Goal: Book appointment/travel/reservation

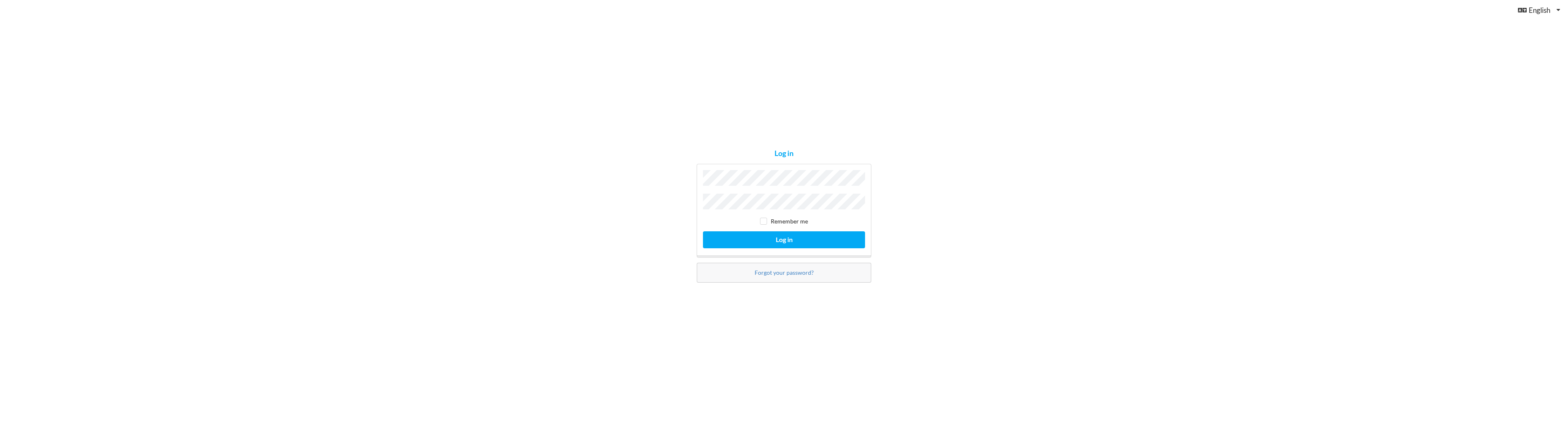
drag, startPoint x: 768, startPoint y: 220, endPoint x: 764, endPoint y: 225, distance: 6.4
click at [767, 221] on label "Remember me" at bounding box center [784, 221] width 48 height 7
click at [764, 221] on input "checkbox" at bounding box center [764, 221] width 7 height 7
checkbox input "true"
click at [760, 233] on button "Log in" at bounding box center [783, 240] width 162 height 17
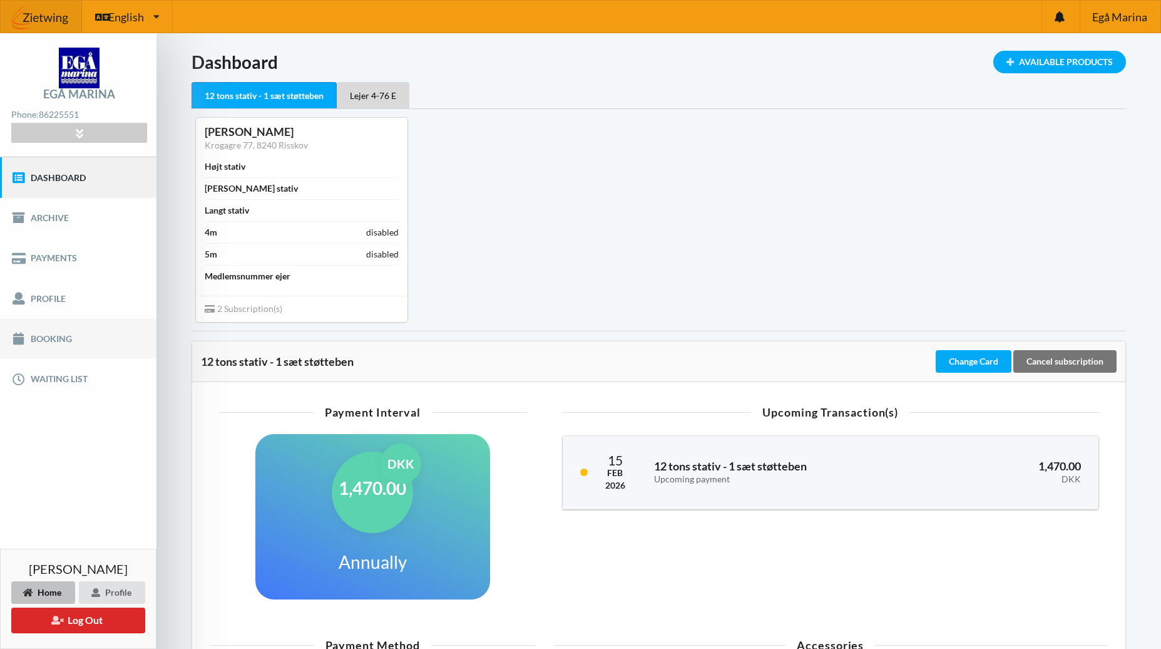
click at [59, 335] on link "Booking" at bounding box center [78, 339] width 157 height 40
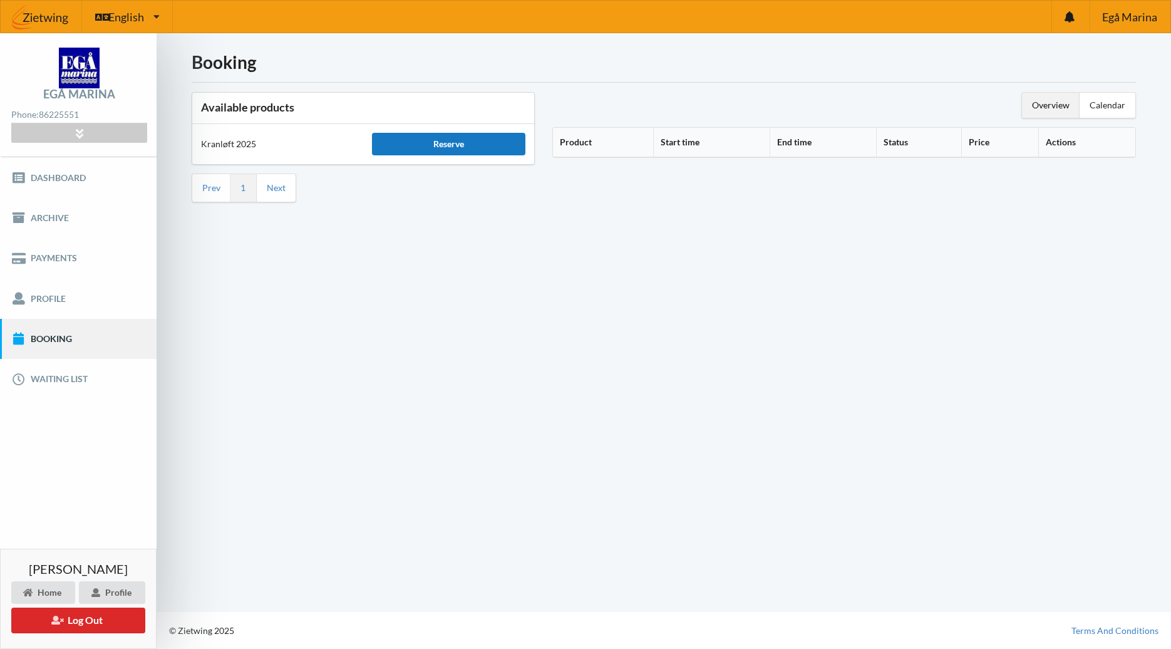
click at [433, 143] on div "Reserve" at bounding box center [448, 144] width 153 height 23
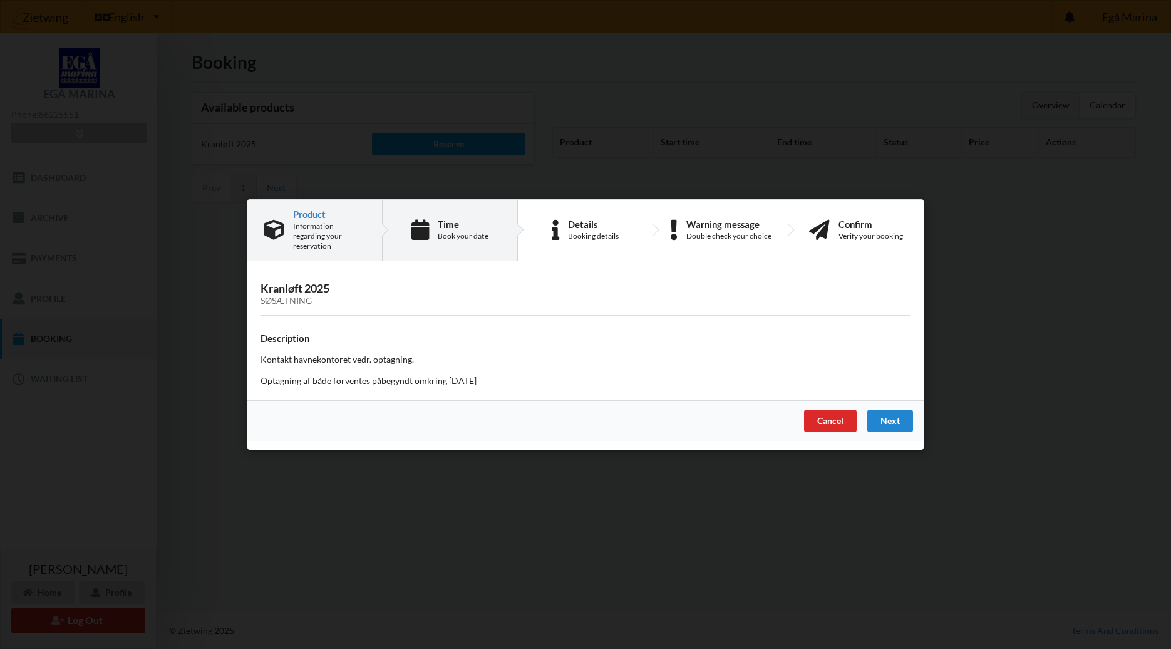
click at [463, 243] on div "Time Book your date" at bounding box center [450, 230] width 135 height 61
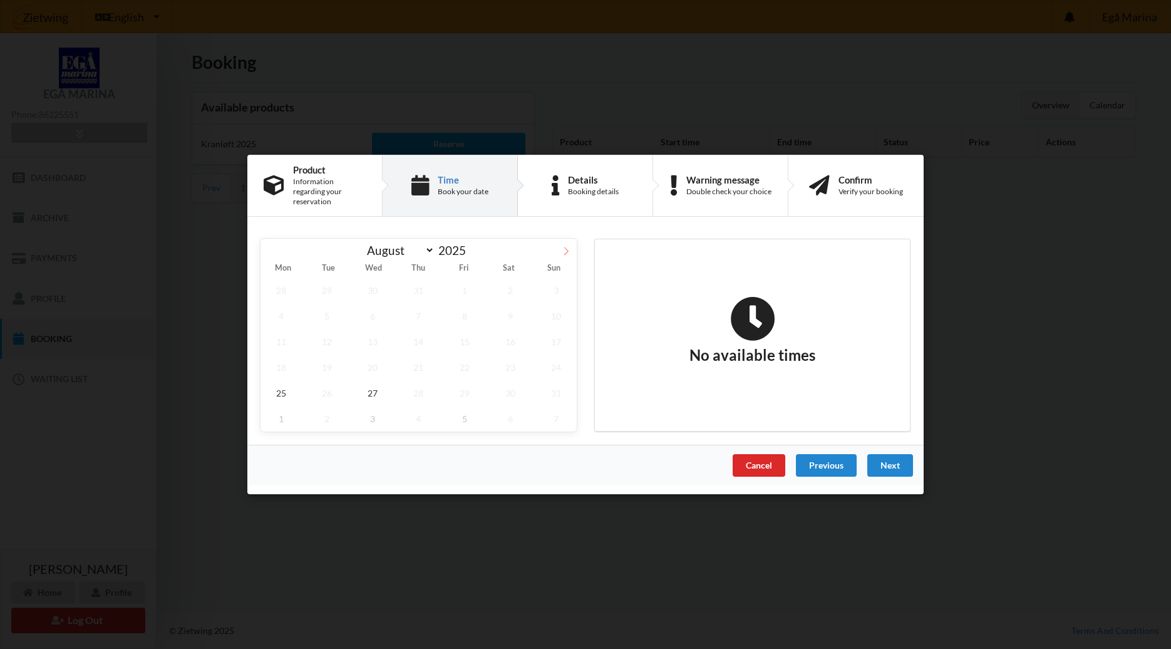
click at [563, 247] on icon at bounding box center [566, 251] width 9 height 9
select select "9"
click at [462, 310] on span "10" at bounding box center [464, 316] width 41 height 26
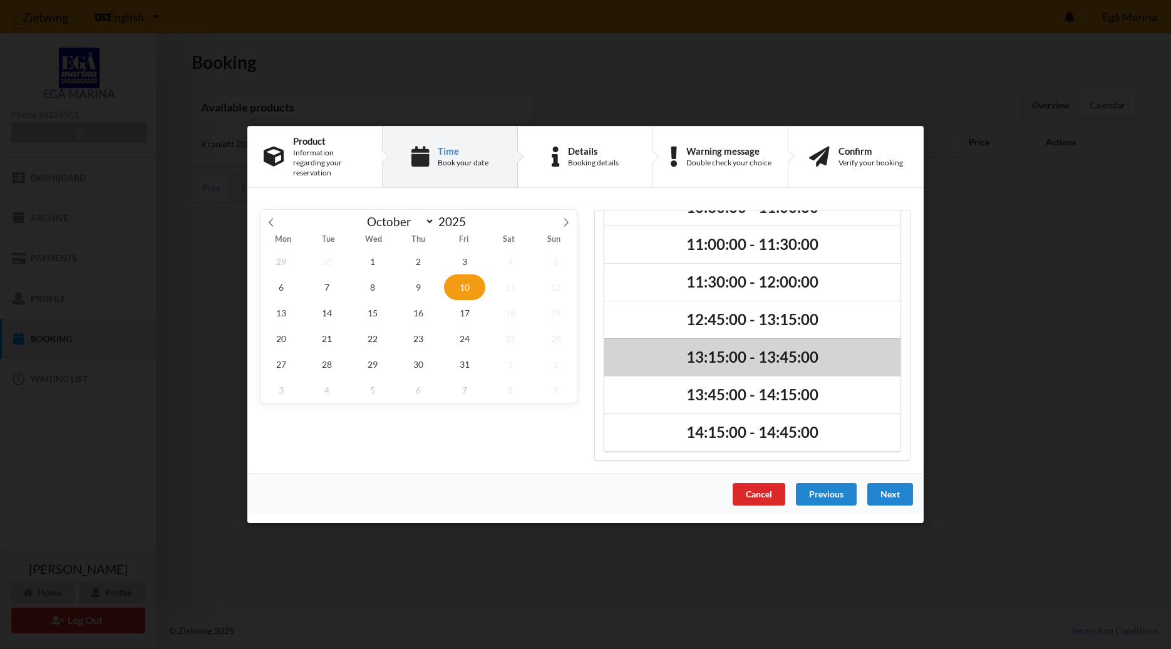
scroll to position [69, 0]
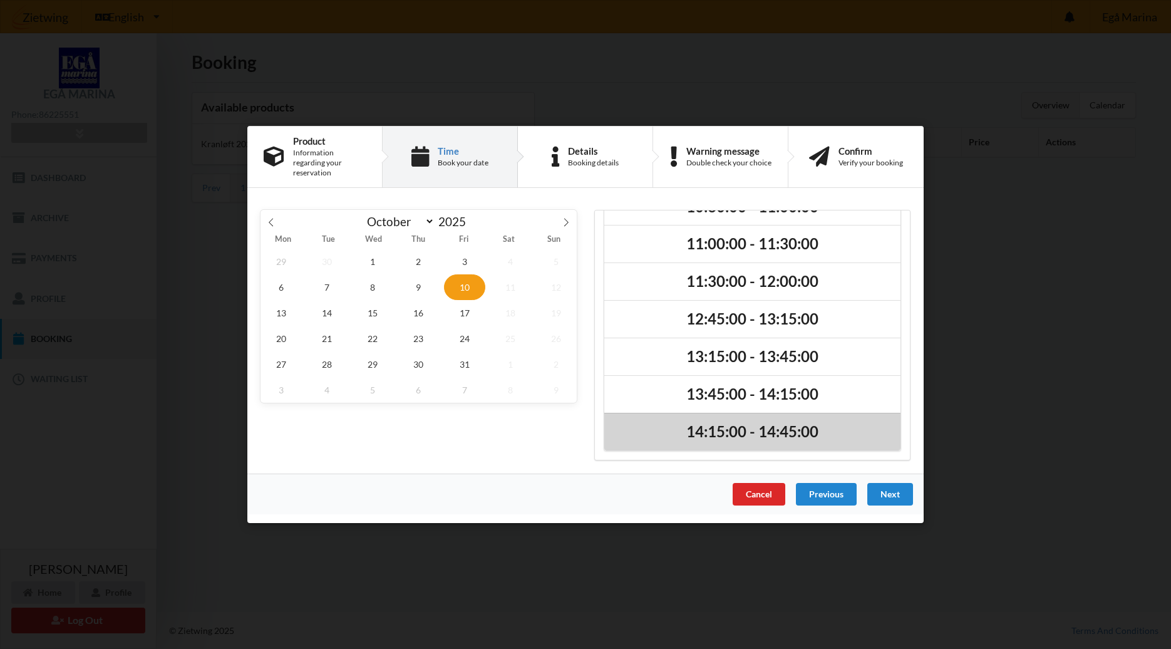
click at [717, 423] on h2 "14:15:00 - 14:45:00" at bounding box center [752, 431] width 279 height 19
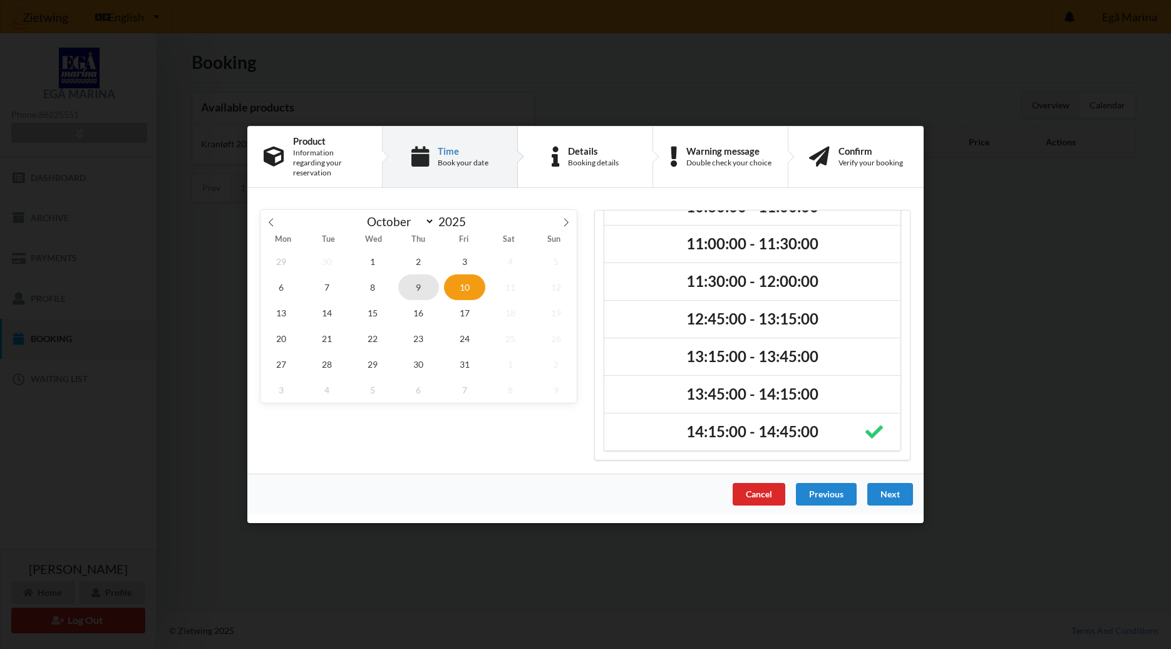
click at [408, 279] on span "9" at bounding box center [418, 287] width 41 height 26
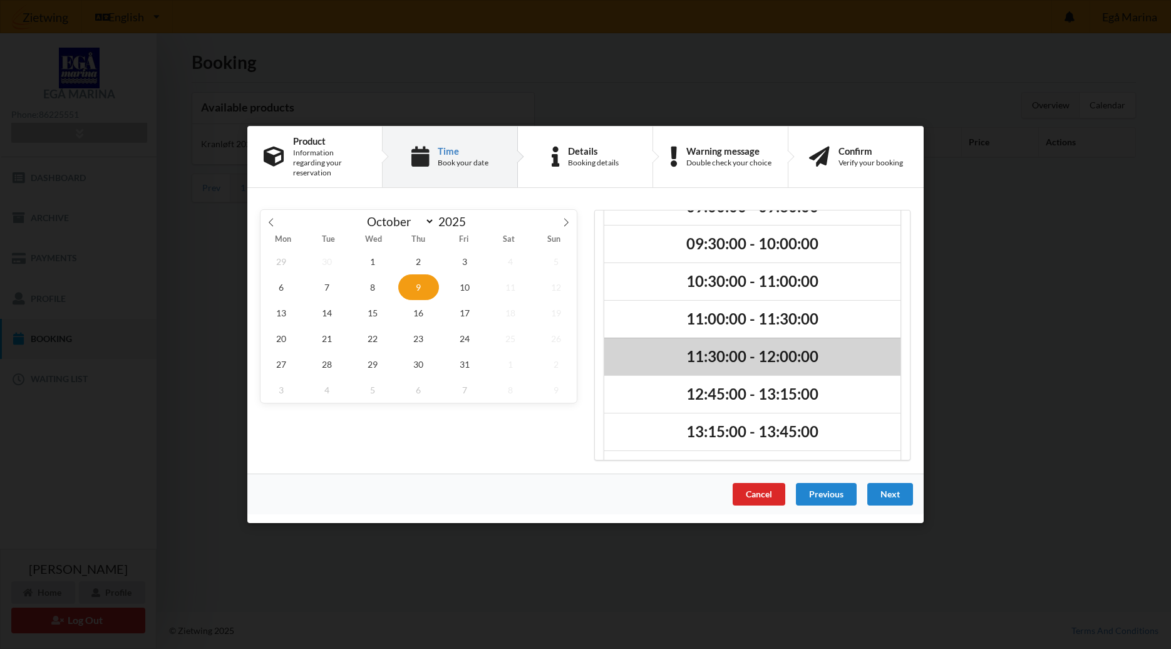
scroll to position [181, 0]
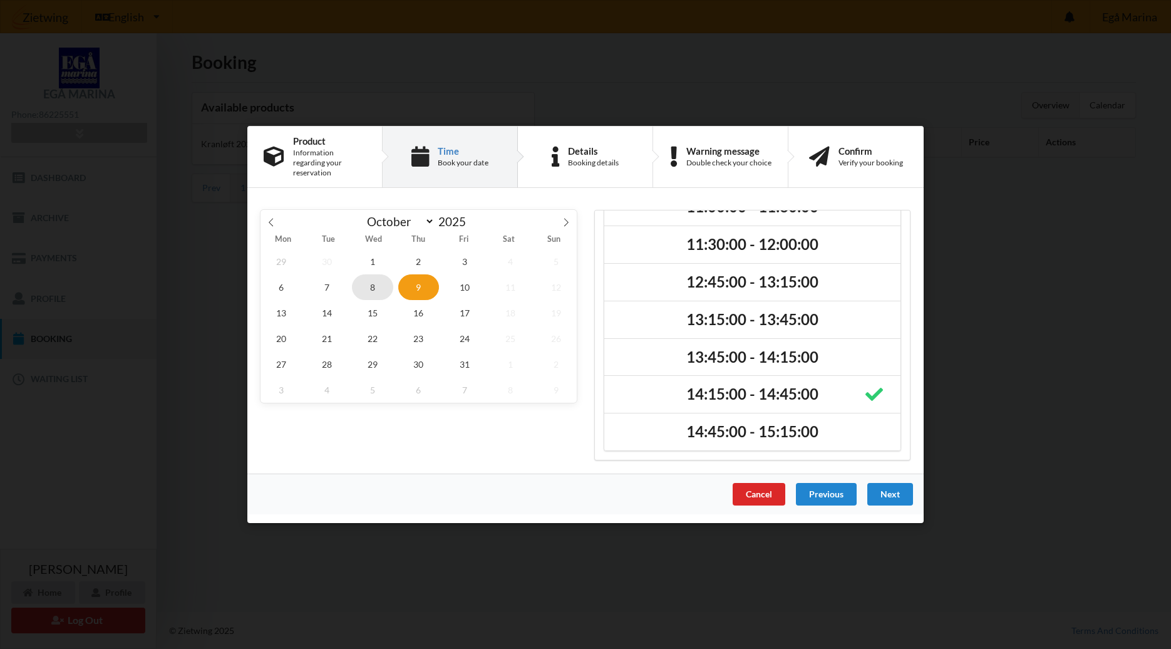
click at [368, 280] on span "8" at bounding box center [372, 287] width 41 height 26
click at [335, 287] on span "7" at bounding box center [326, 287] width 41 height 26
click at [284, 279] on span "6" at bounding box center [280, 287] width 41 height 26
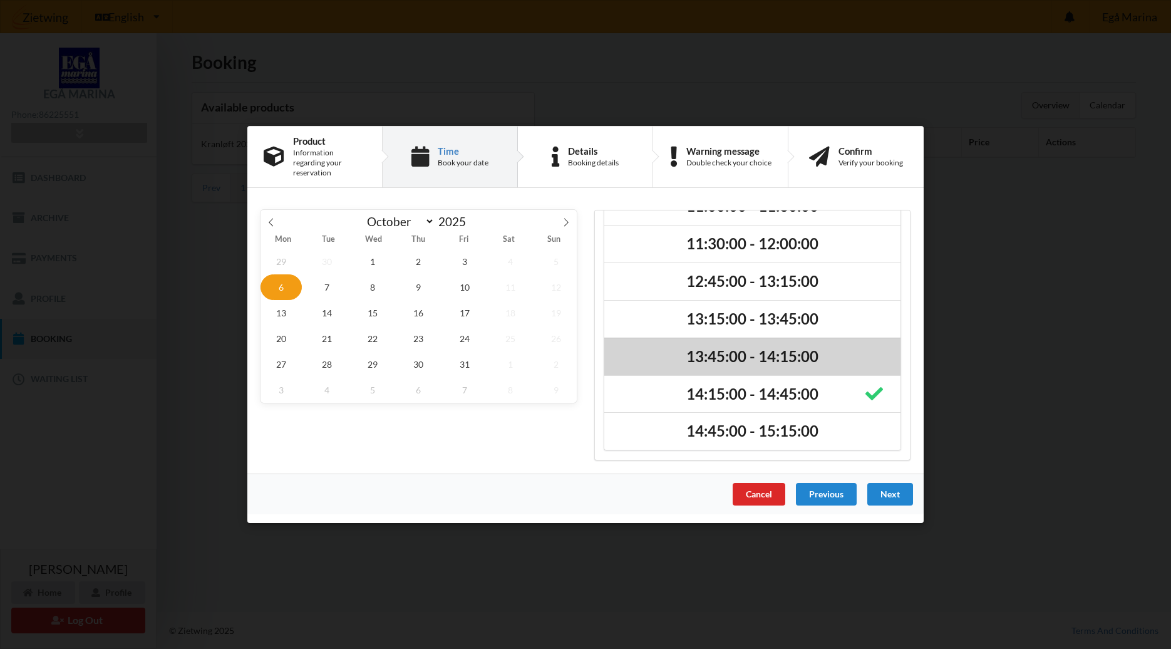
scroll to position [143, 0]
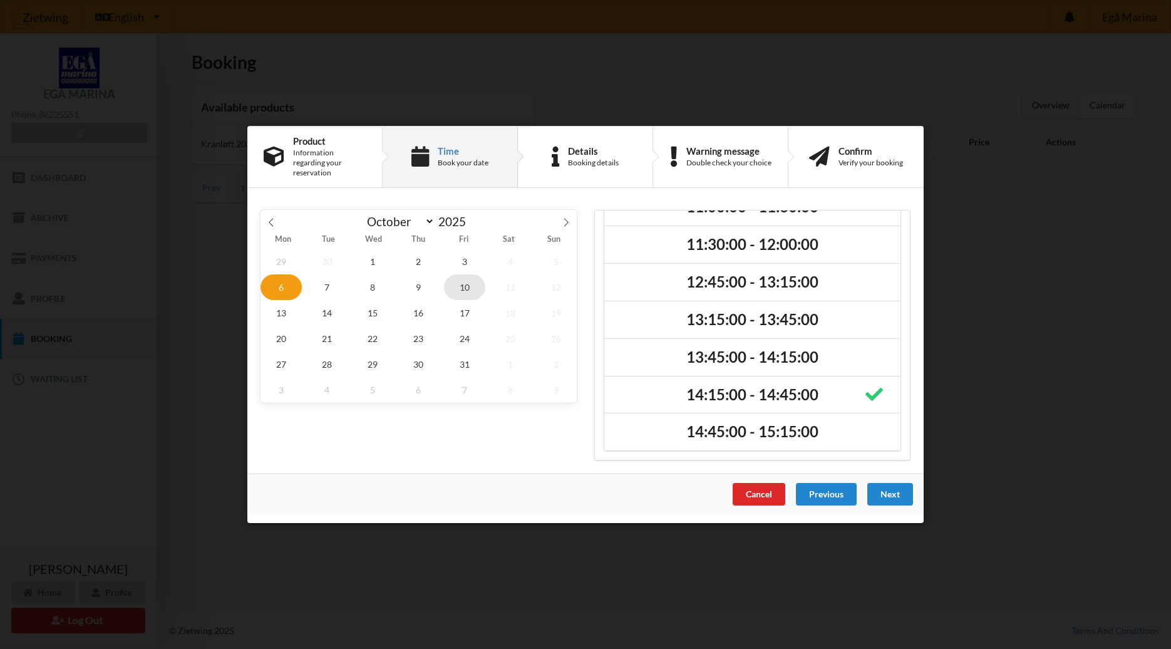
click at [456, 282] on span "10" at bounding box center [464, 287] width 41 height 26
click at [420, 282] on span "9" at bounding box center [418, 287] width 41 height 26
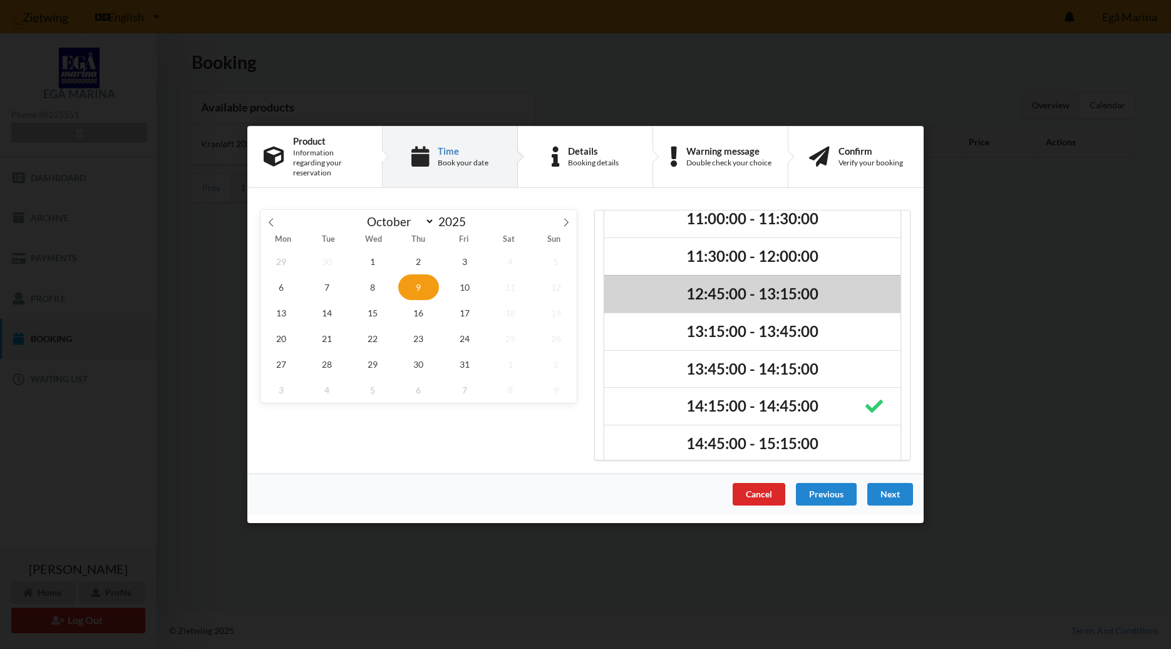
scroll to position [181, 0]
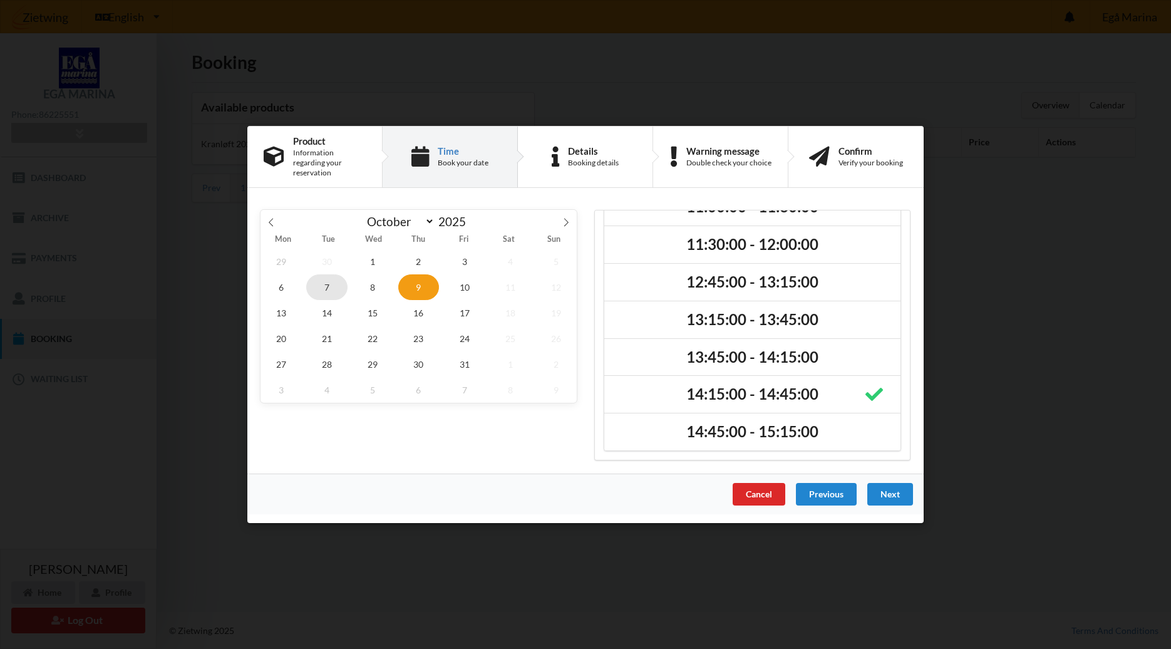
click at [329, 285] on span "7" at bounding box center [326, 287] width 41 height 26
click at [468, 285] on span "10" at bounding box center [464, 287] width 41 height 26
click at [879, 488] on div "Next" at bounding box center [890, 494] width 46 height 23
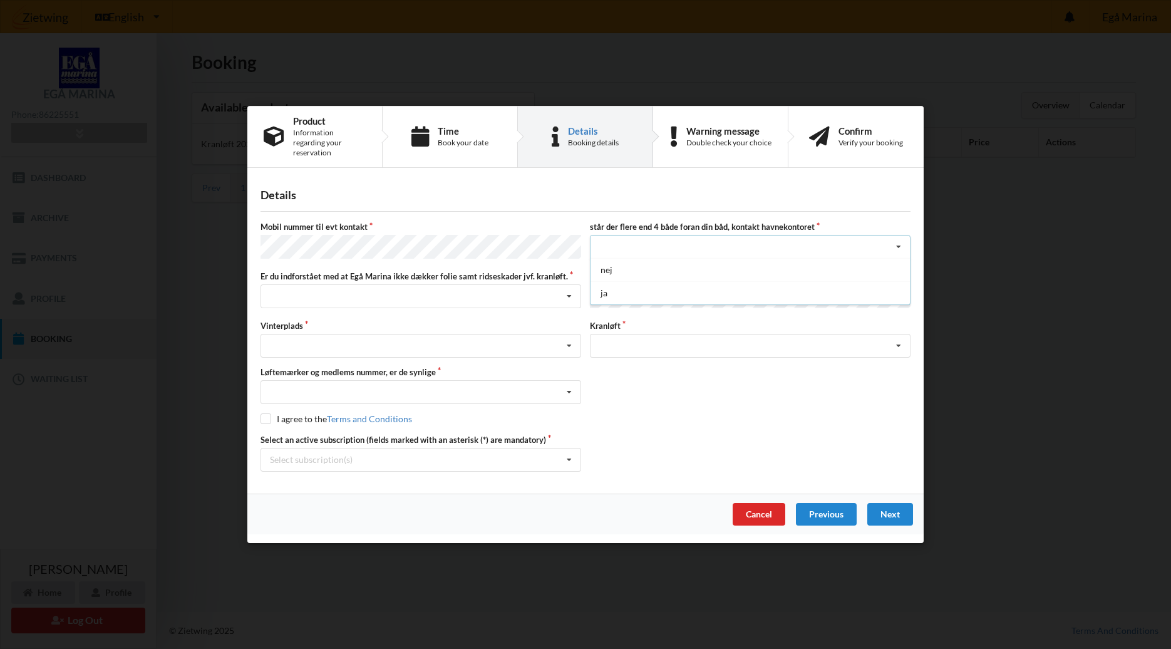
click at [416, 275] on label "Er du indforstået med at Egå Marina ikke dækker folie samt ridseskader jvf. kra…" at bounding box center [420, 275] width 321 height 11
click at [404, 297] on div "Jeg har tæpper med og tager selv ansvaret for eventuelle folie samt ridseskader…" at bounding box center [420, 296] width 321 height 24
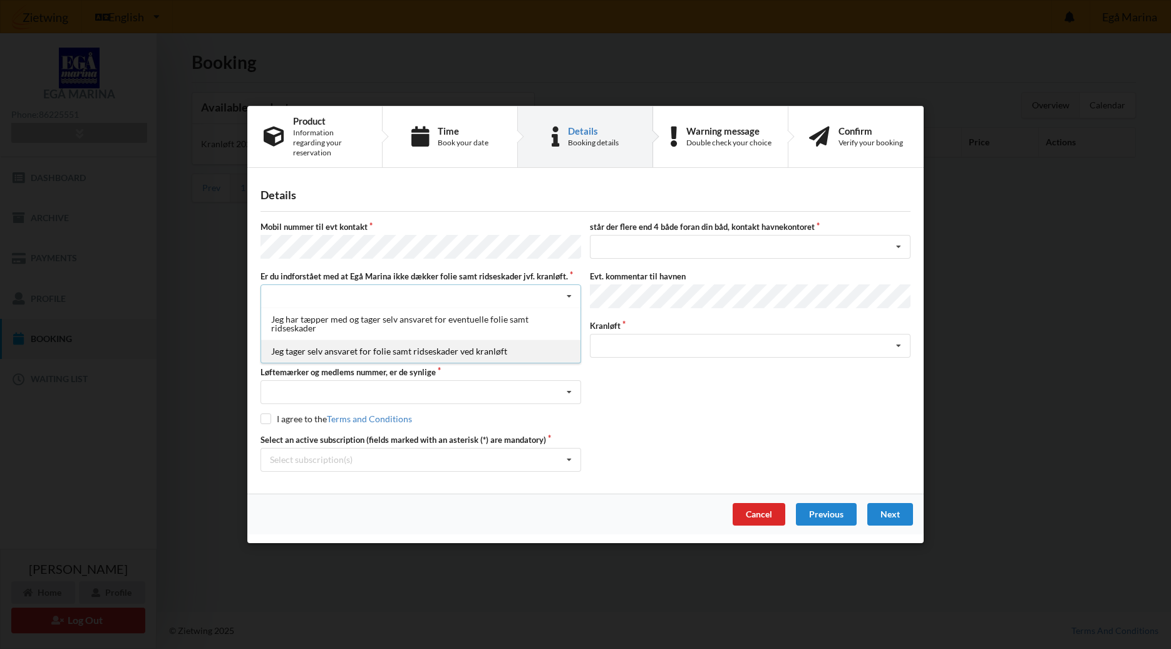
click at [361, 345] on div "Jeg tager selv ansvaret for folie samt ridseskader ved kranløft" at bounding box center [420, 350] width 319 height 23
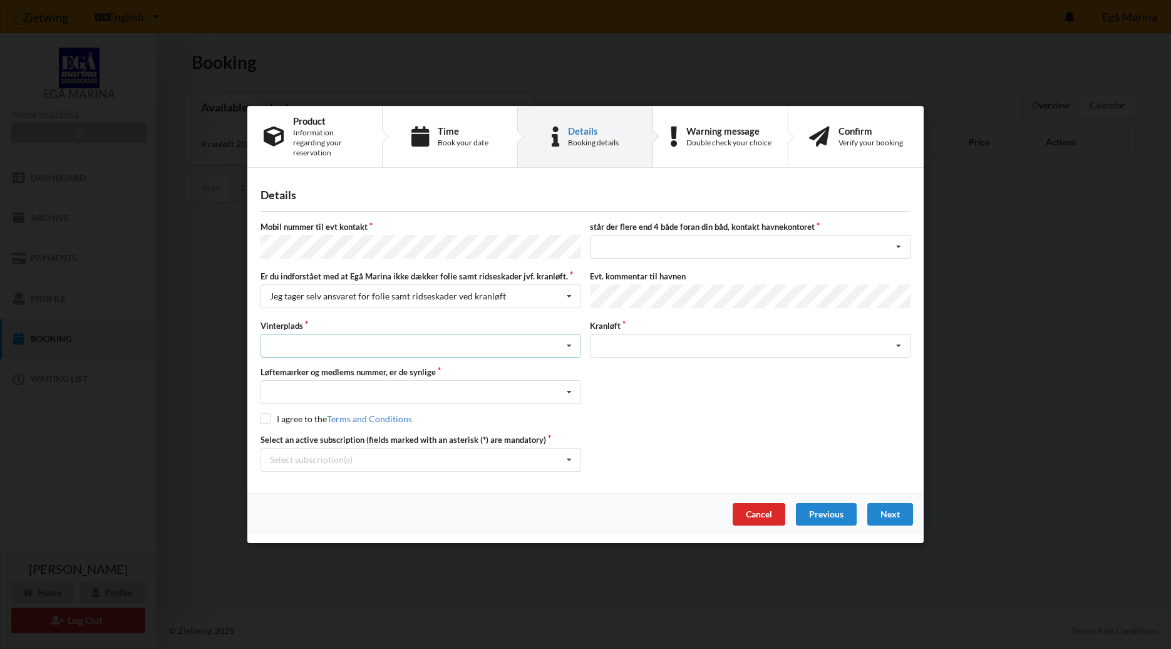
click at [331, 344] on div "Landplads nr. 1 Landplads nr. 2 Landplads nr.3 Landplads nr. 4 Landplads nr. 5 …" at bounding box center [420, 346] width 321 height 24
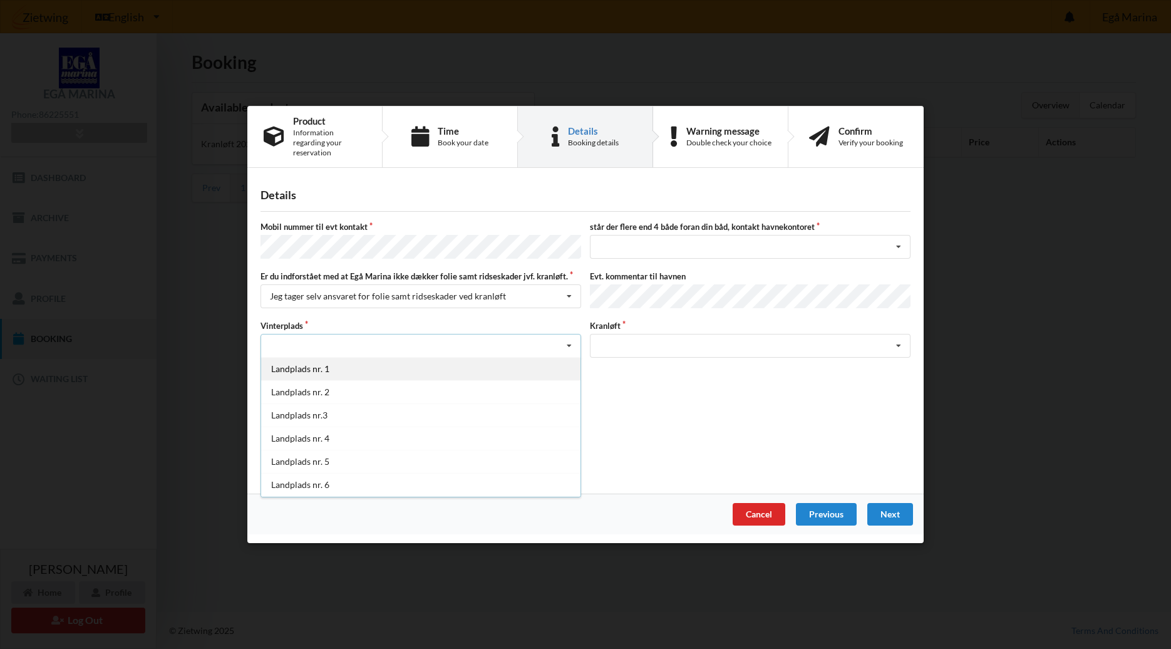
click at [327, 357] on div "Landplads nr. 1" at bounding box center [420, 368] width 319 height 23
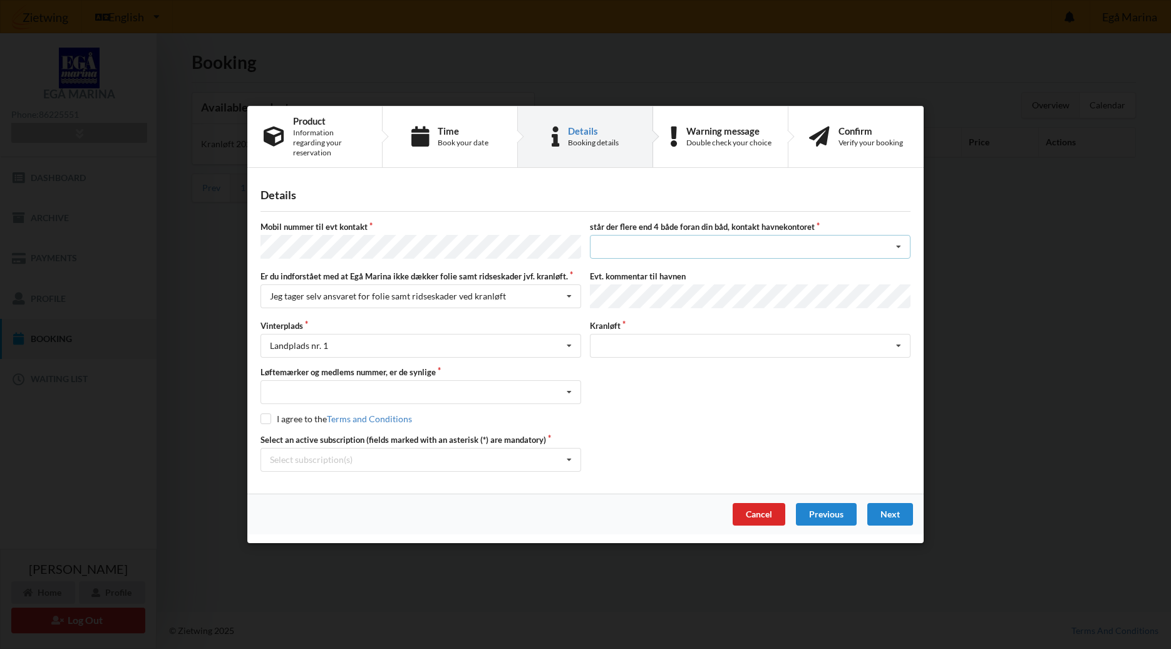
click at [637, 244] on div "nej ja" at bounding box center [750, 247] width 321 height 24
click at [631, 269] on div "nej" at bounding box center [749, 269] width 319 height 23
click at [622, 334] on div "Søsætning" at bounding box center [750, 346] width 321 height 24
click at [625, 337] on div "Søsætning" at bounding box center [750, 346] width 321 height 24
click at [629, 342] on div "Søsætning" at bounding box center [750, 346] width 321 height 24
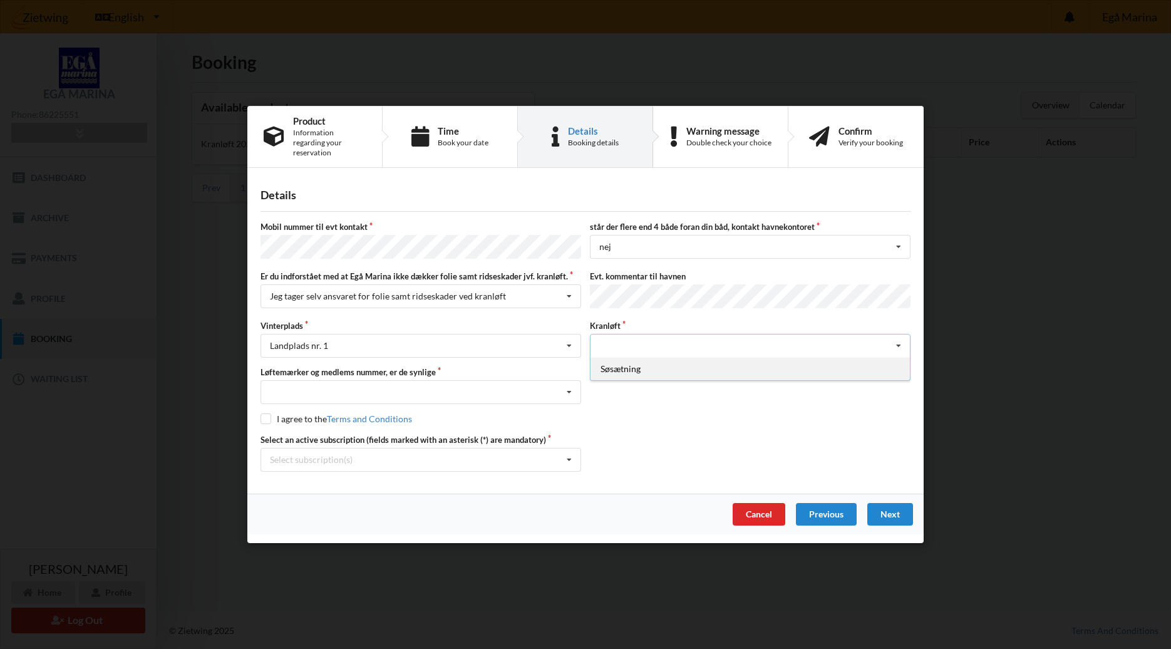
click at [630, 371] on div "Søsætning" at bounding box center [749, 368] width 319 height 23
click at [424, 380] on div "Nej, jeg kontakter havnekontoret inden løftet Ja, mine mærker er synlige og int…" at bounding box center [420, 392] width 321 height 24
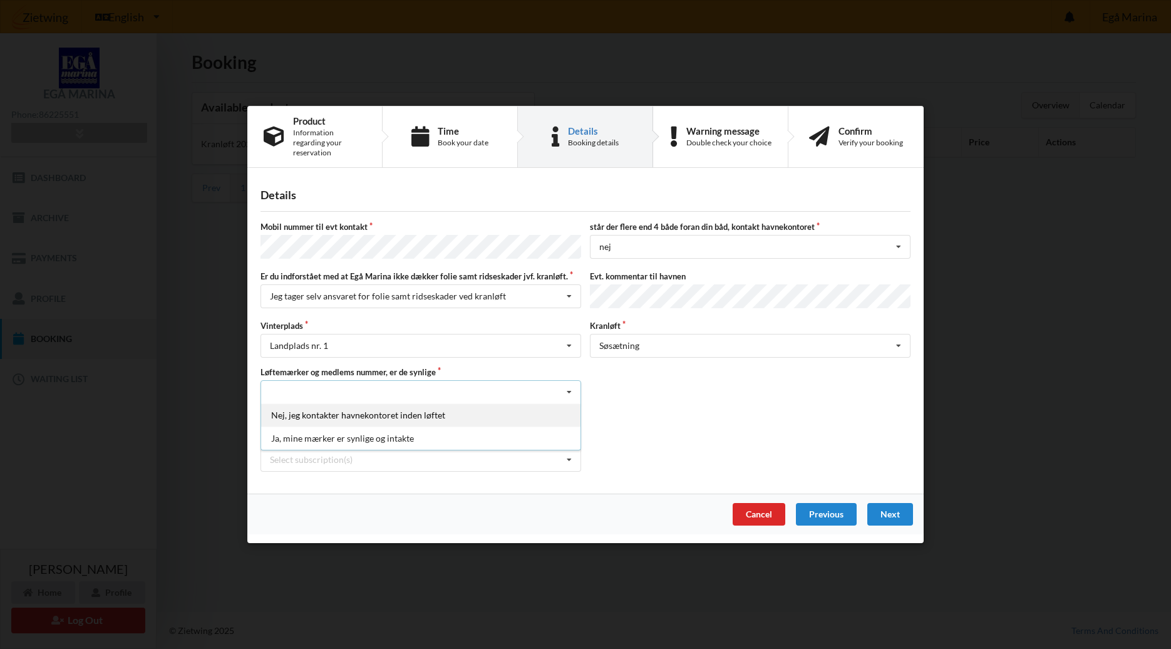
click at [399, 411] on div "Nej, jeg kontakter havnekontoret inden løftet" at bounding box center [420, 414] width 319 height 23
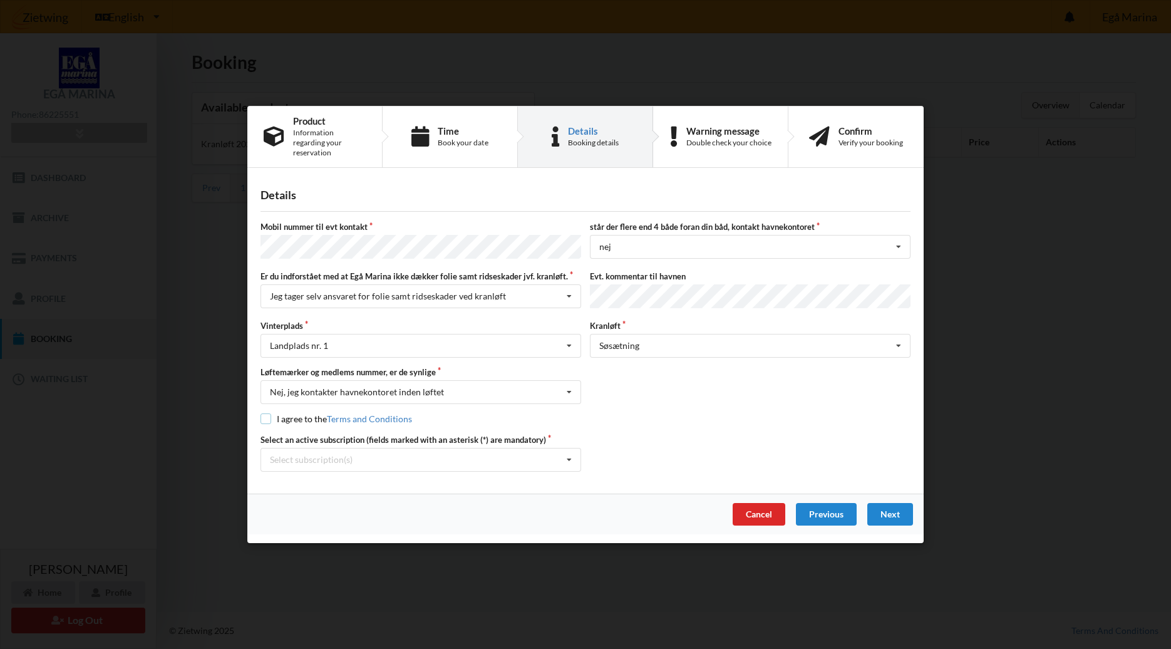
click at [262, 414] on input "checkbox" at bounding box center [265, 418] width 11 height 11
checkbox input "true"
click at [341, 454] on div "Select subscription(s)" at bounding box center [311, 459] width 83 height 11
click at [333, 497] on div "* Lejer 4-76 E" at bounding box center [420, 505] width 319 height 23
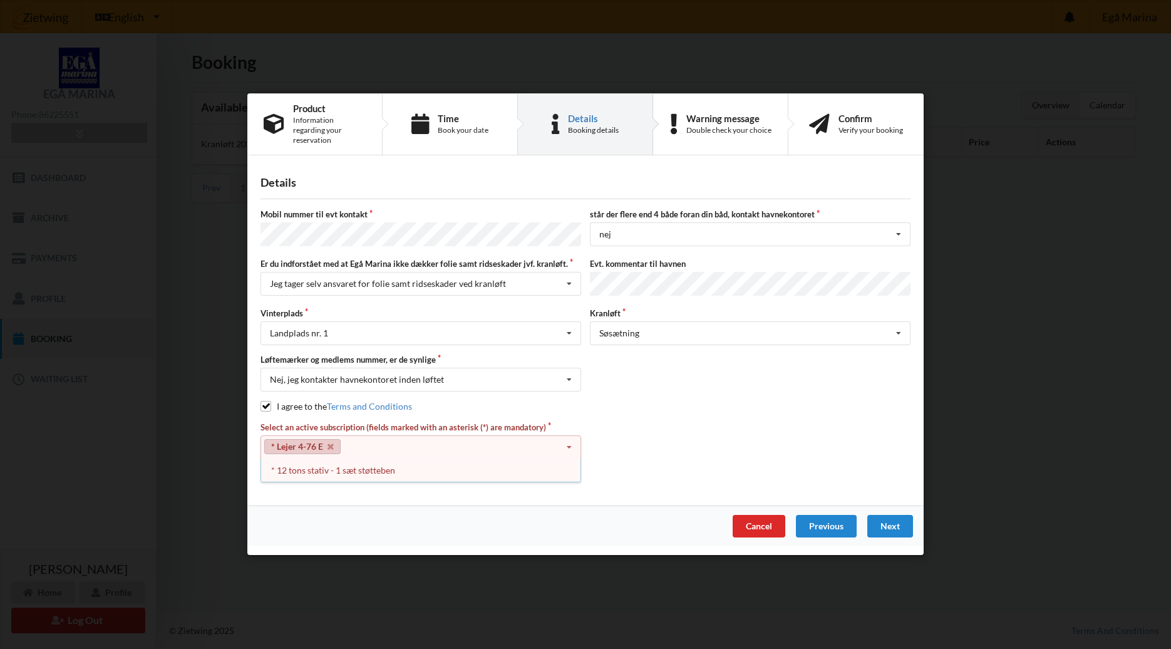
click at [669, 421] on div "Select an active subscription (fields marked with an asterisk (*) are mandatory…" at bounding box center [585, 452] width 659 height 62
click at [569, 441] on icon at bounding box center [569, 447] width 19 height 23
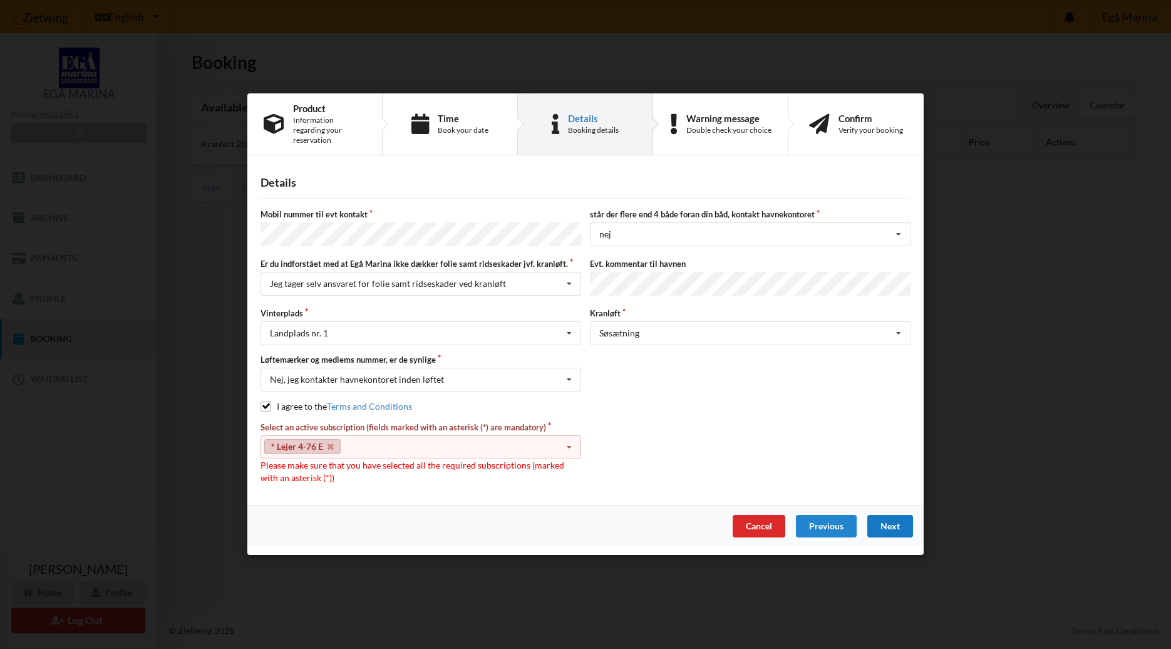
click at [885, 520] on div "Next" at bounding box center [890, 526] width 46 height 23
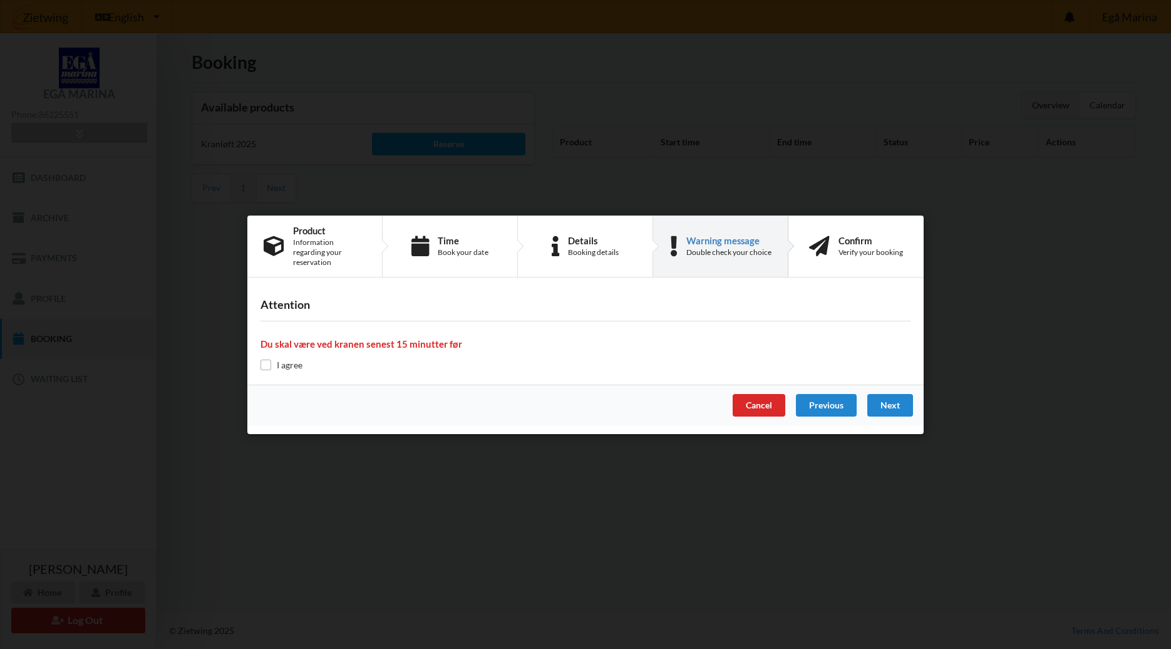
click at [284, 362] on label "I agree" at bounding box center [281, 364] width 42 height 11
click at [274, 360] on label "I agree" at bounding box center [281, 364] width 42 height 11
click at [275, 362] on label "I agree" at bounding box center [281, 364] width 42 height 11
click at [264, 359] on input "checkbox" at bounding box center [265, 364] width 11 height 11
checkbox input "true"
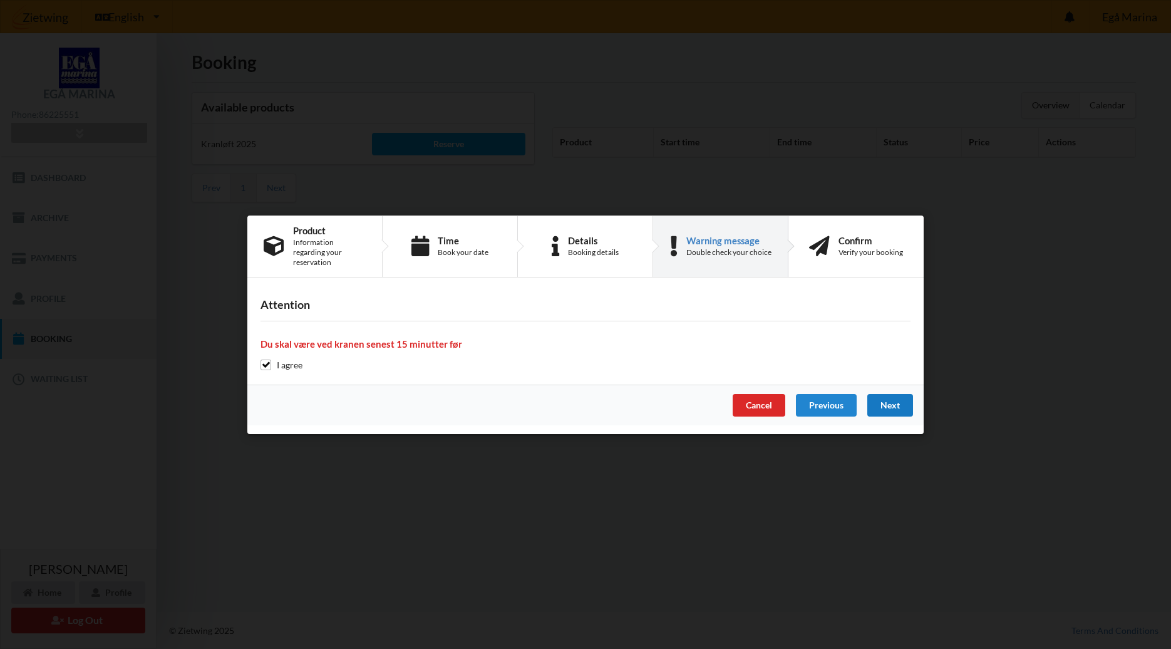
click at [888, 399] on div "Next" at bounding box center [890, 405] width 46 height 23
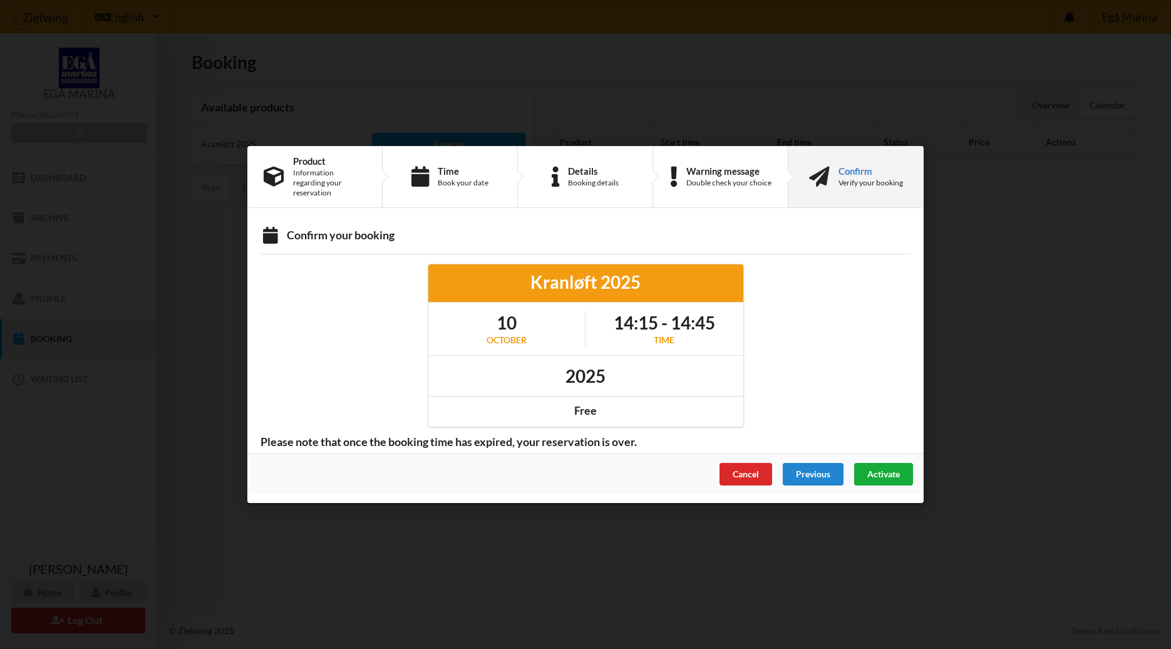
click at [902, 474] on div "Activate" at bounding box center [883, 474] width 59 height 23
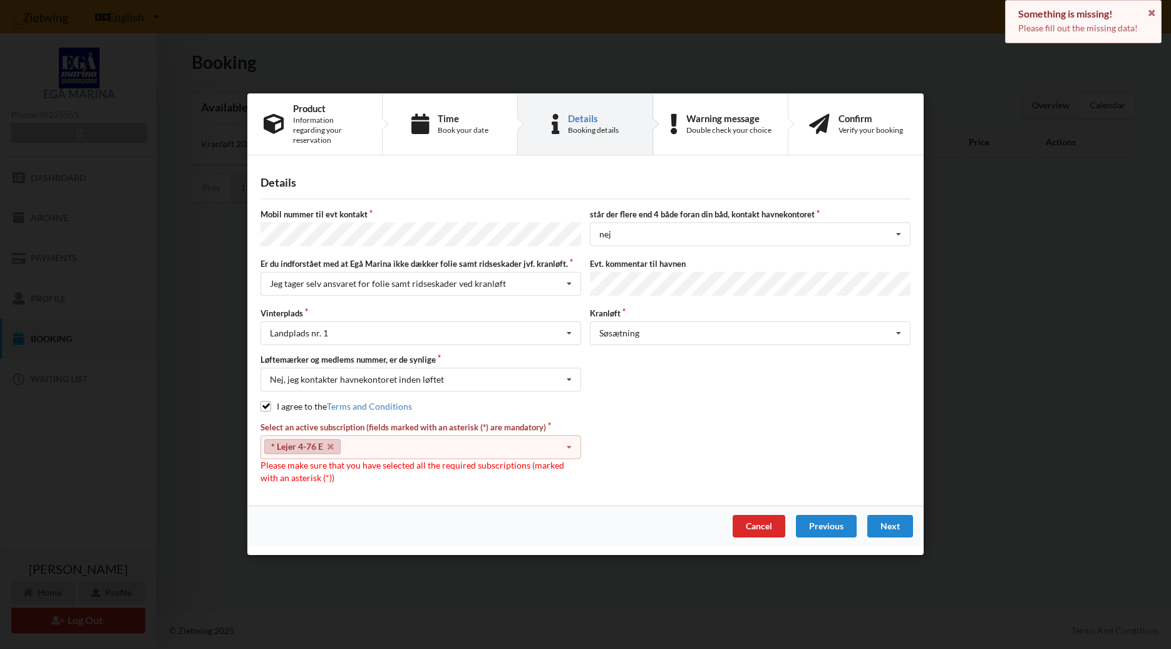
click at [569, 438] on icon at bounding box center [569, 447] width 19 height 23
click at [494, 466] on div "* 12 tons stativ - 1 sæt støtteben" at bounding box center [420, 469] width 319 height 23
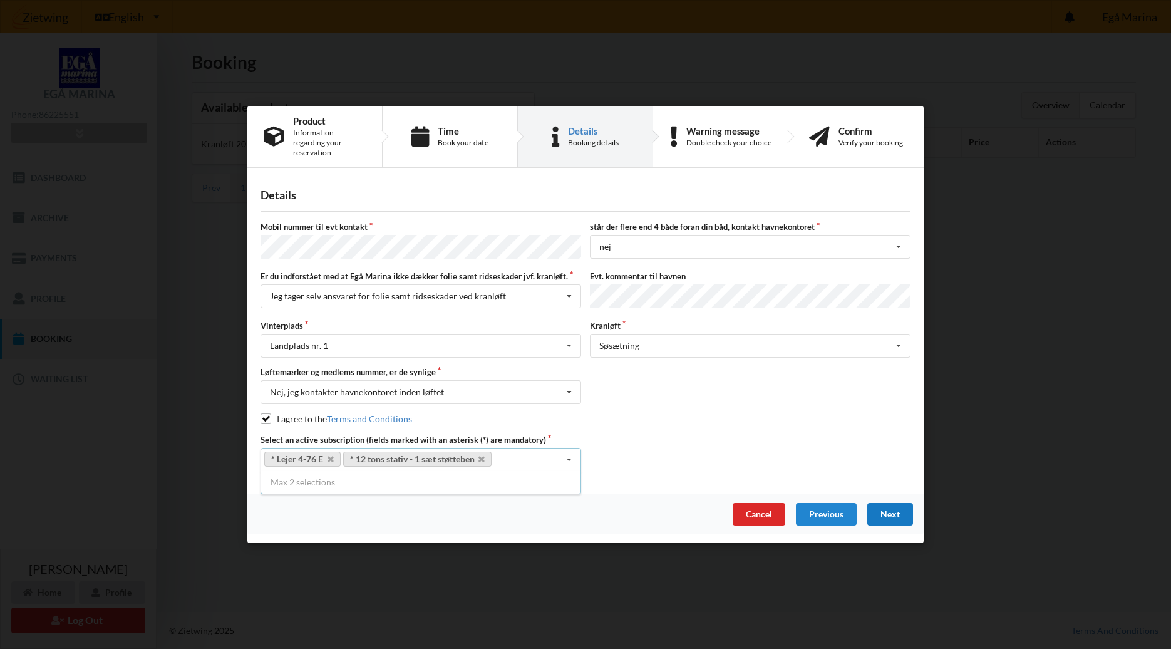
click at [891, 510] on div "Next" at bounding box center [890, 514] width 46 height 23
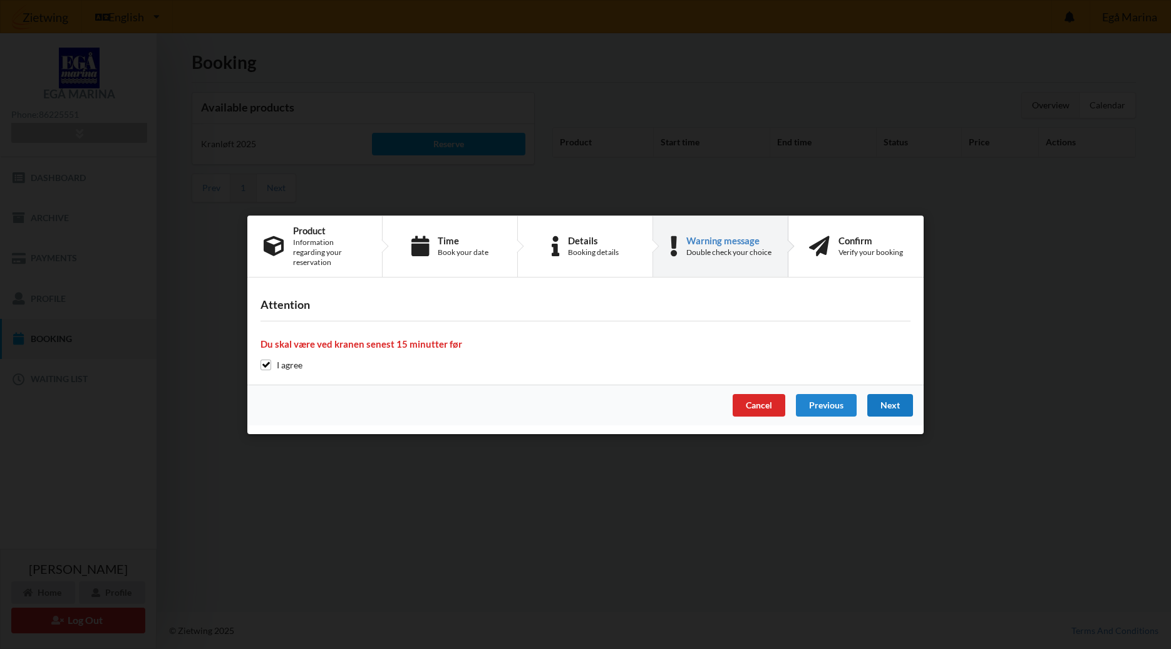
click at [901, 398] on div "Next" at bounding box center [890, 405] width 46 height 23
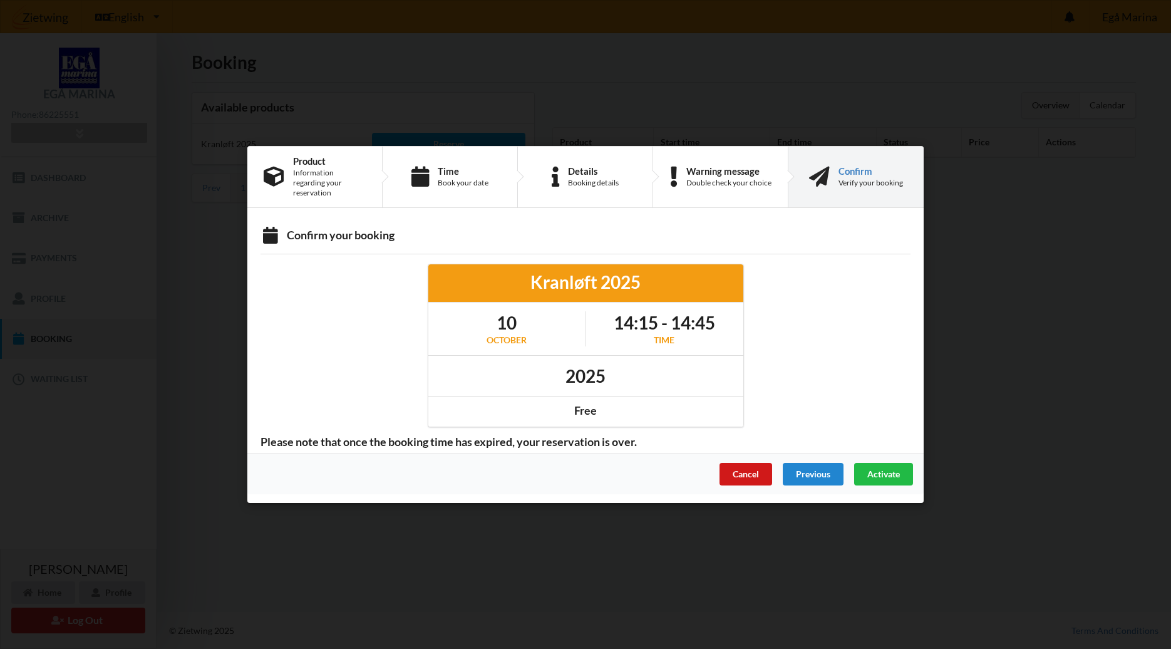
click at [751, 469] on div "Cancel" at bounding box center [745, 474] width 53 height 23
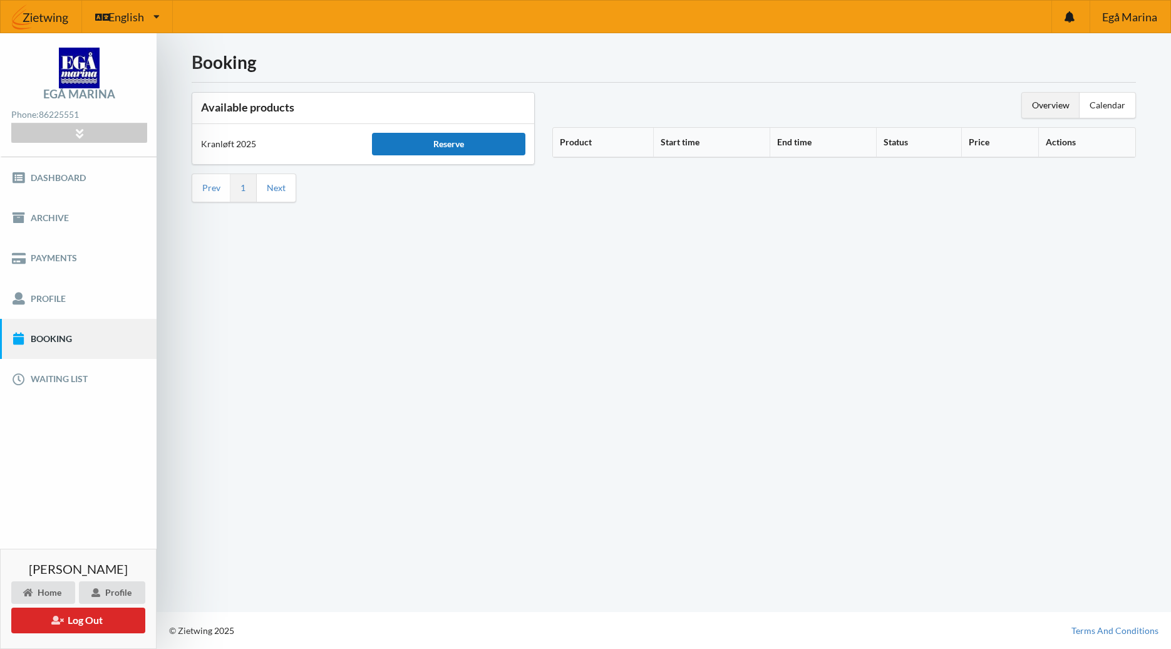
click at [440, 150] on div "Reserve" at bounding box center [448, 144] width 153 height 23
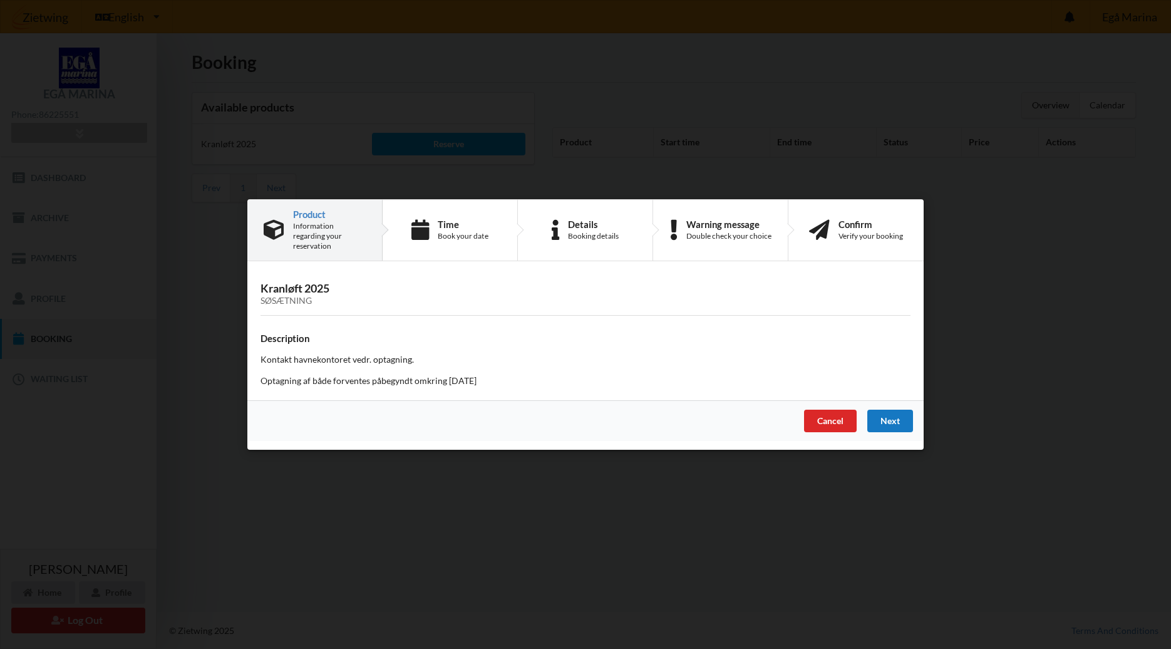
click at [881, 417] on div "Next" at bounding box center [890, 420] width 46 height 23
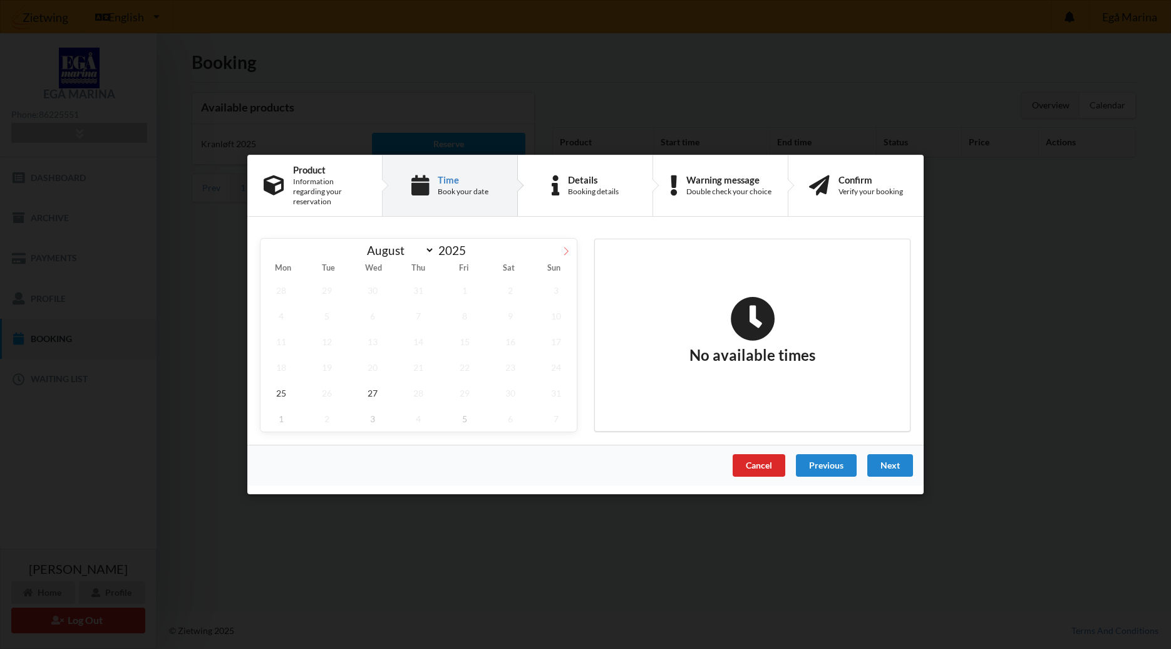
click at [562, 247] on icon at bounding box center [566, 251] width 9 height 9
click at [564, 247] on icon at bounding box center [566, 251] width 9 height 9
click at [274, 247] on icon at bounding box center [271, 251] width 9 height 9
select select "9"
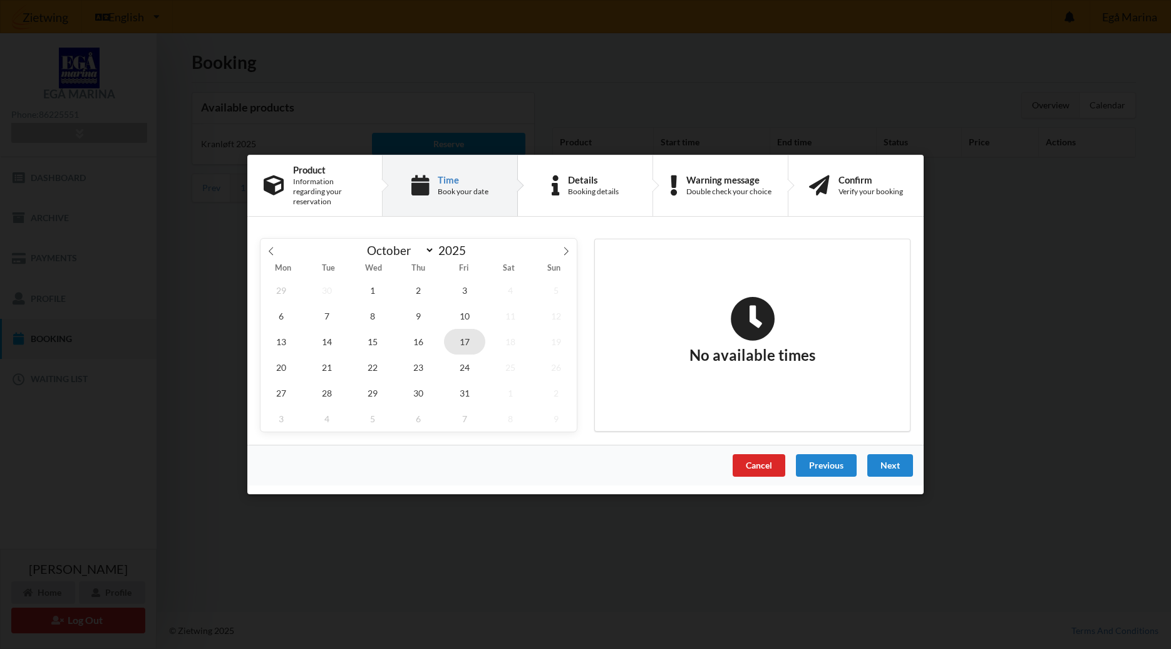
click at [470, 341] on span "17" at bounding box center [464, 342] width 41 height 26
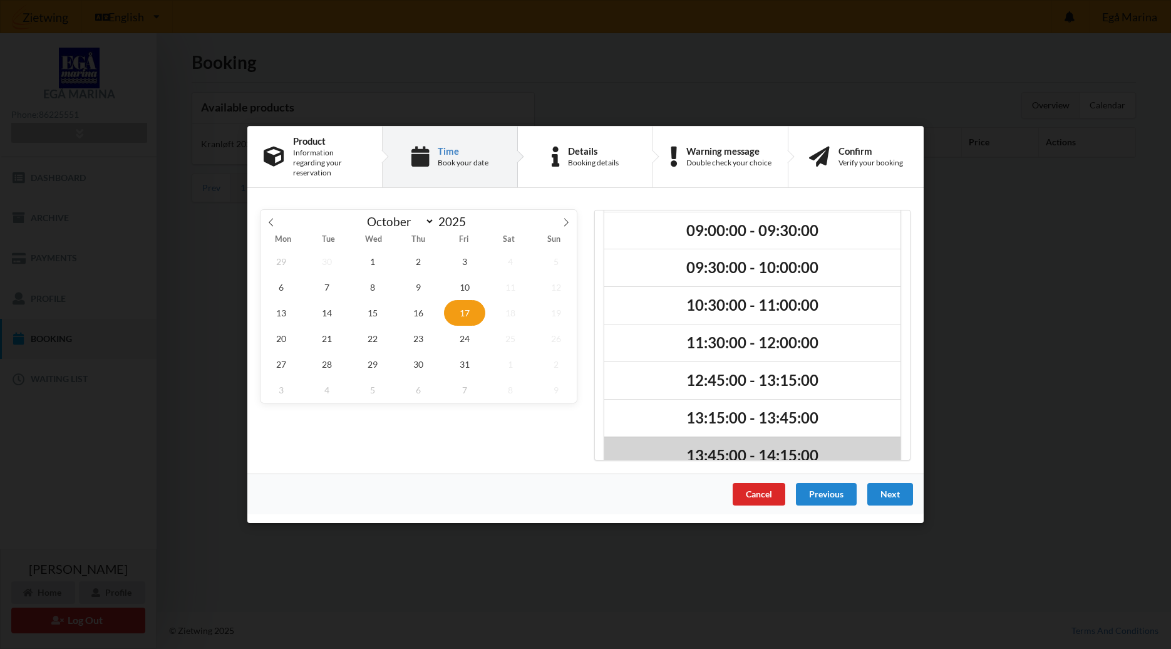
scroll to position [106, 0]
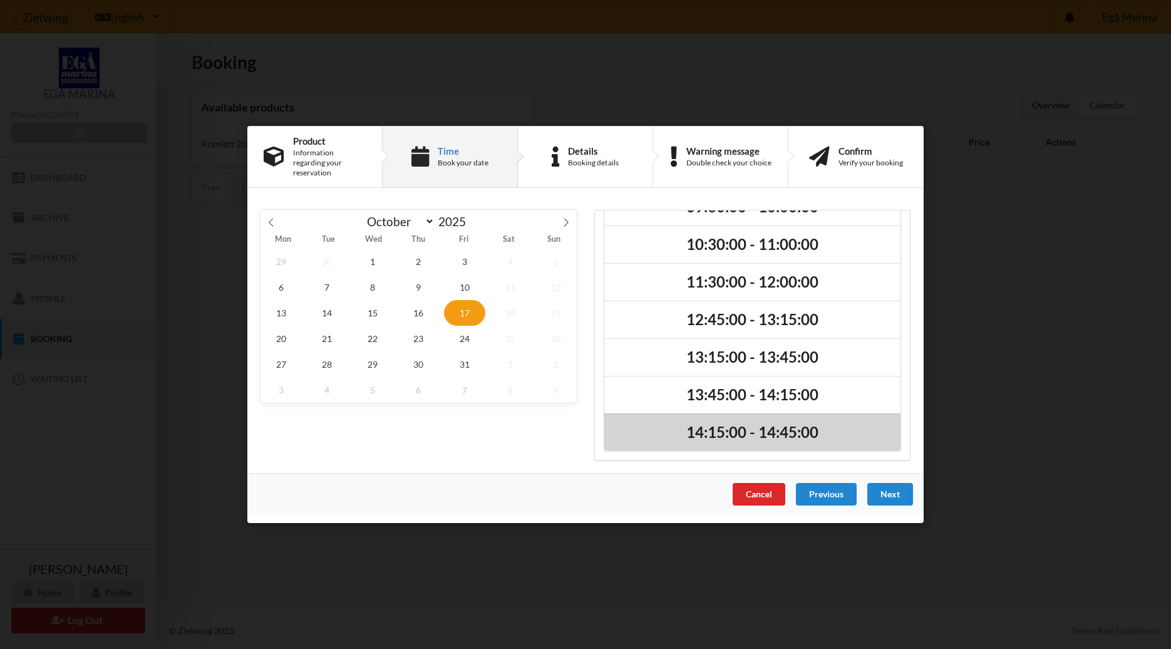
click at [787, 423] on h2 "14:15:00 - 14:45:00" at bounding box center [752, 432] width 279 height 19
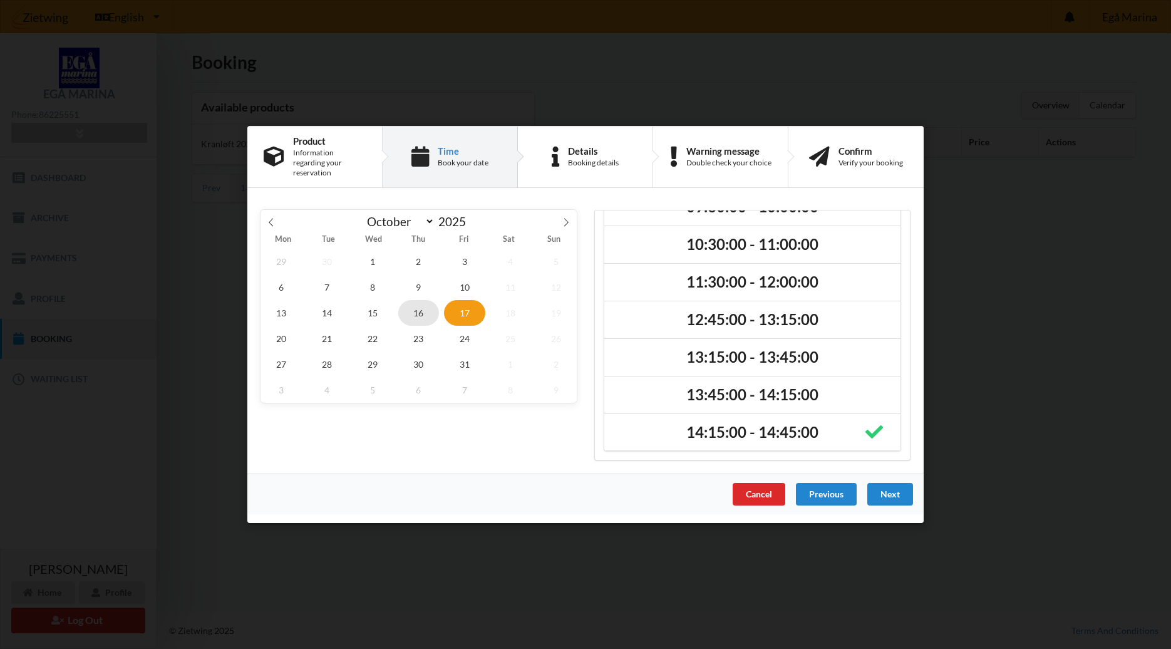
click at [421, 309] on span "16" at bounding box center [418, 313] width 41 height 26
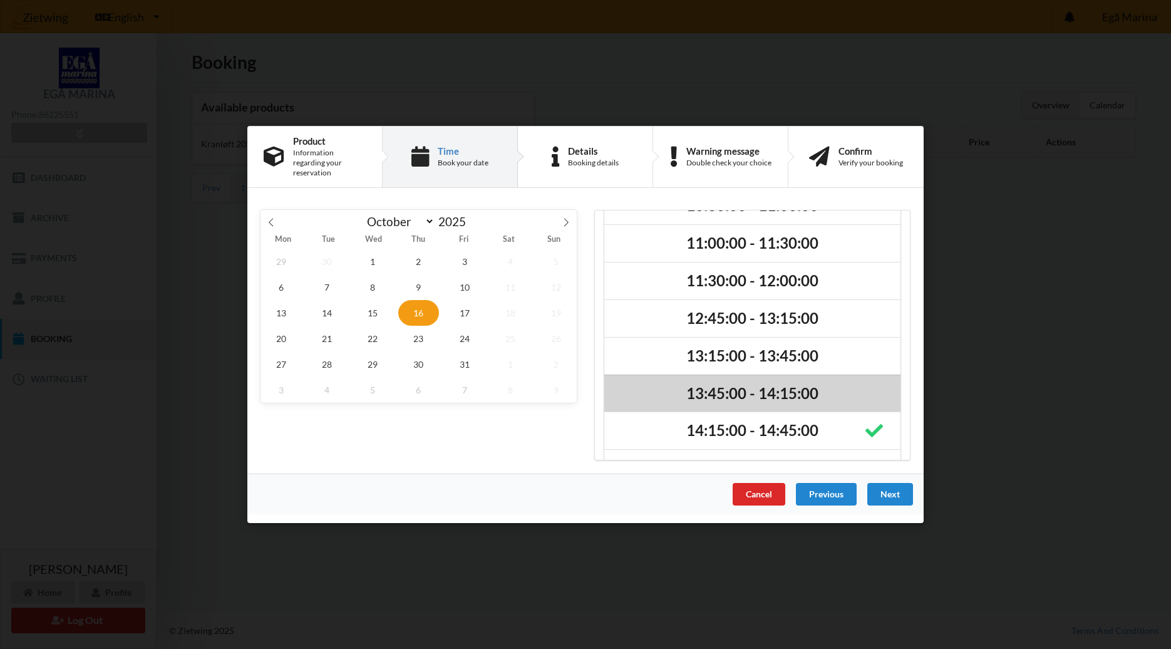
scroll to position [181, 0]
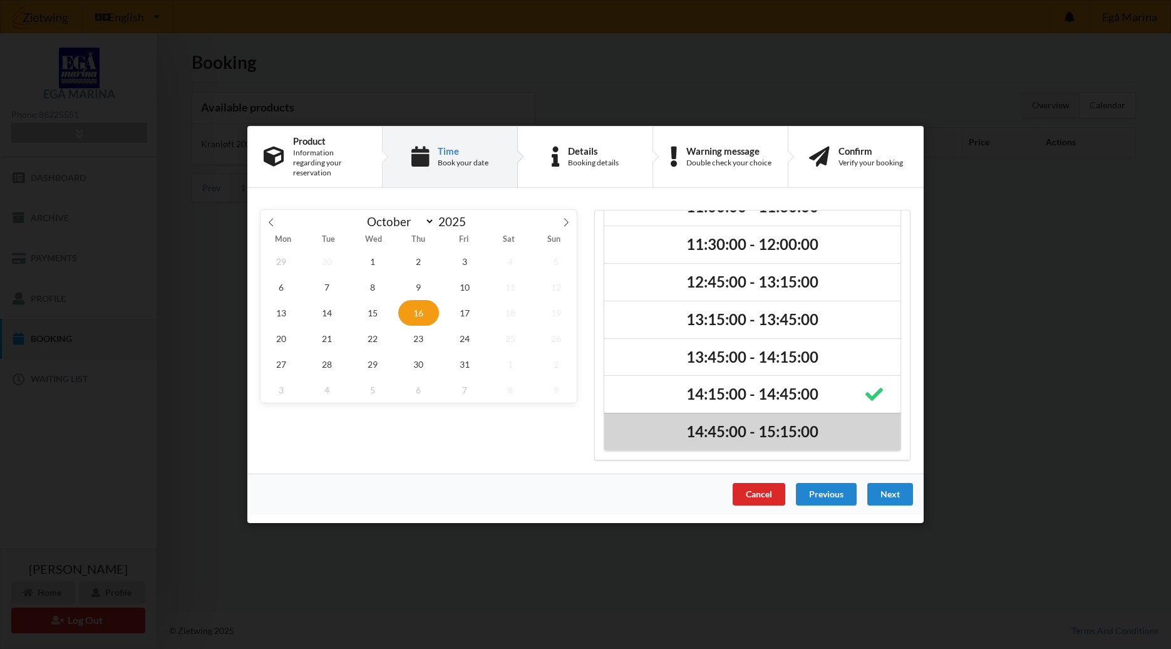
click at [769, 424] on h2 "14:45:00 - 15:15:00" at bounding box center [752, 431] width 279 height 19
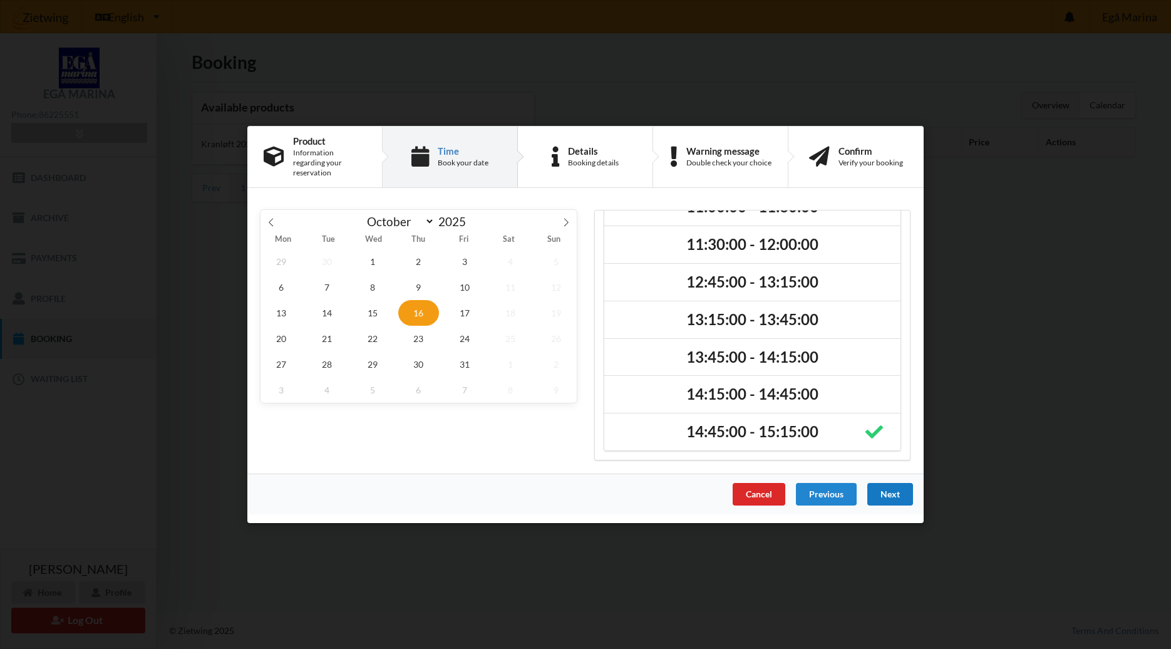
click at [886, 491] on div "Next" at bounding box center [890, 494] width 46 height 23
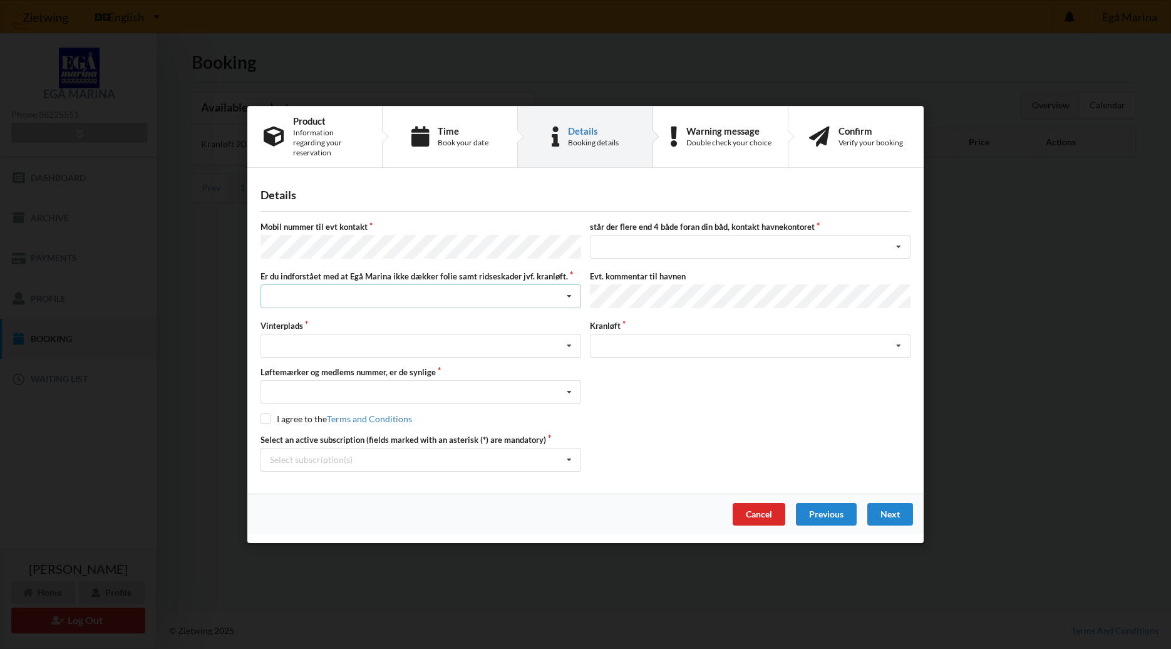
click at [536, 285] on div "Jeg har tæpper med og tager selv ansvaret for eventuelle folie samt ridseskader…" at bounding box center [420, 296] width 321 height 24
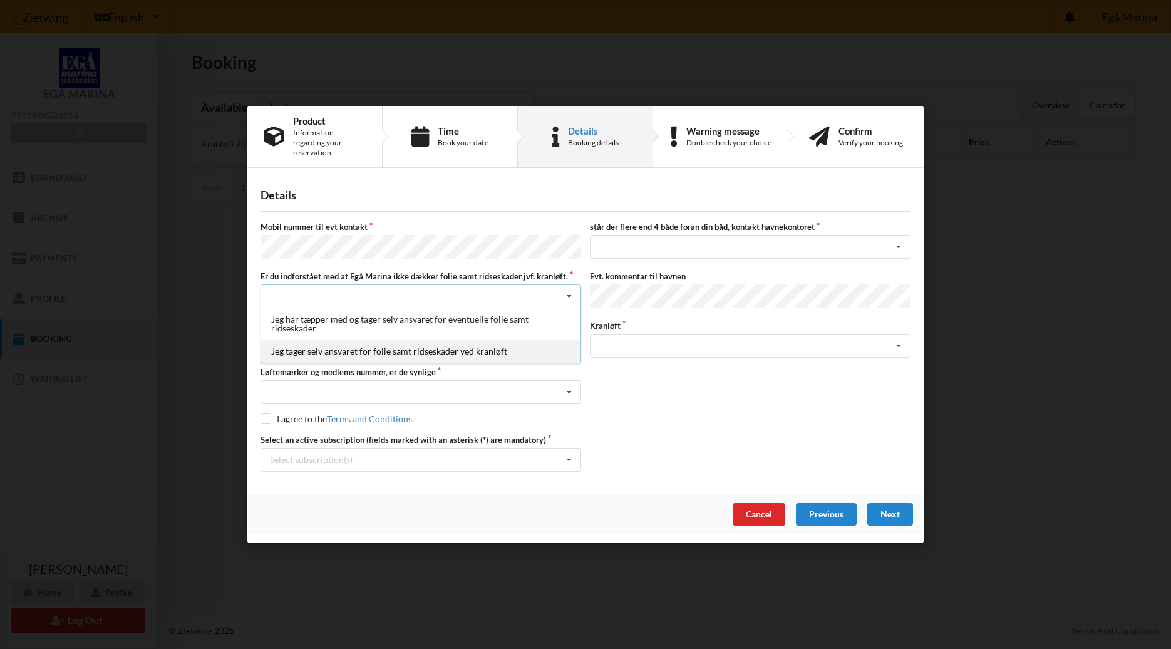
click at [424, 339] on div "Jeg tager selv ansvaret for folie samt ridseskader ved kranløft" at bounding box center [420, 350] width 319 height 23
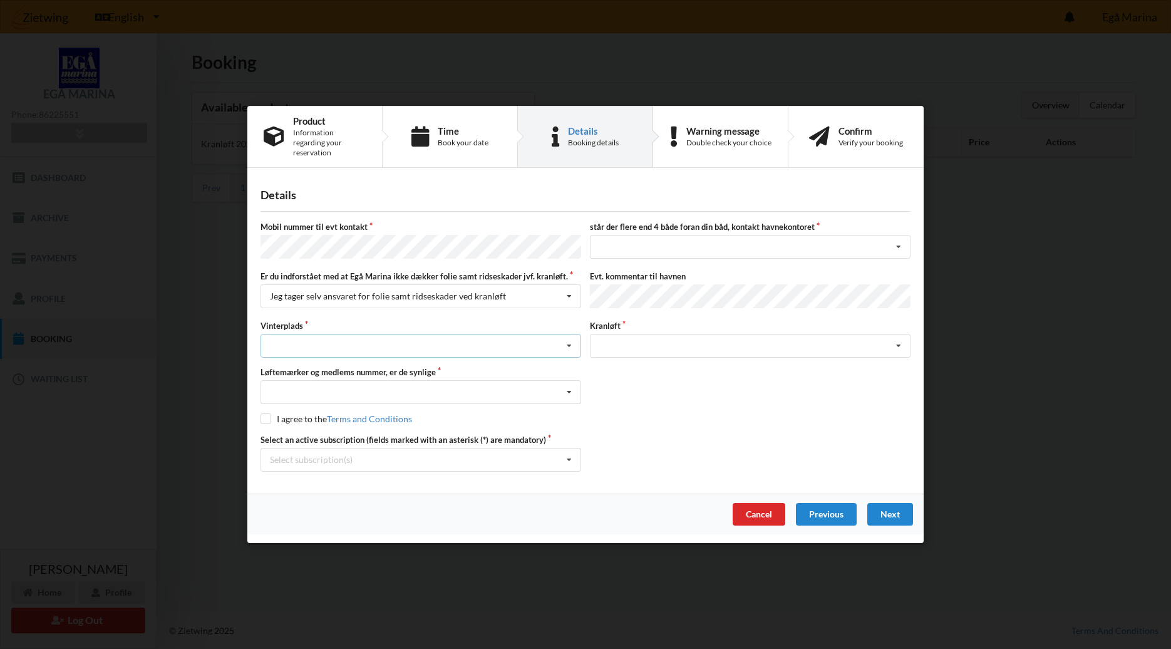
click at [418, 337] on div "Landplads nr. 1 Landplads nr. 2 Landplads nr.3 Landplads nr. 4 Landplads nr. 5 …" at bounding box center [420, 346] width 321 height 24
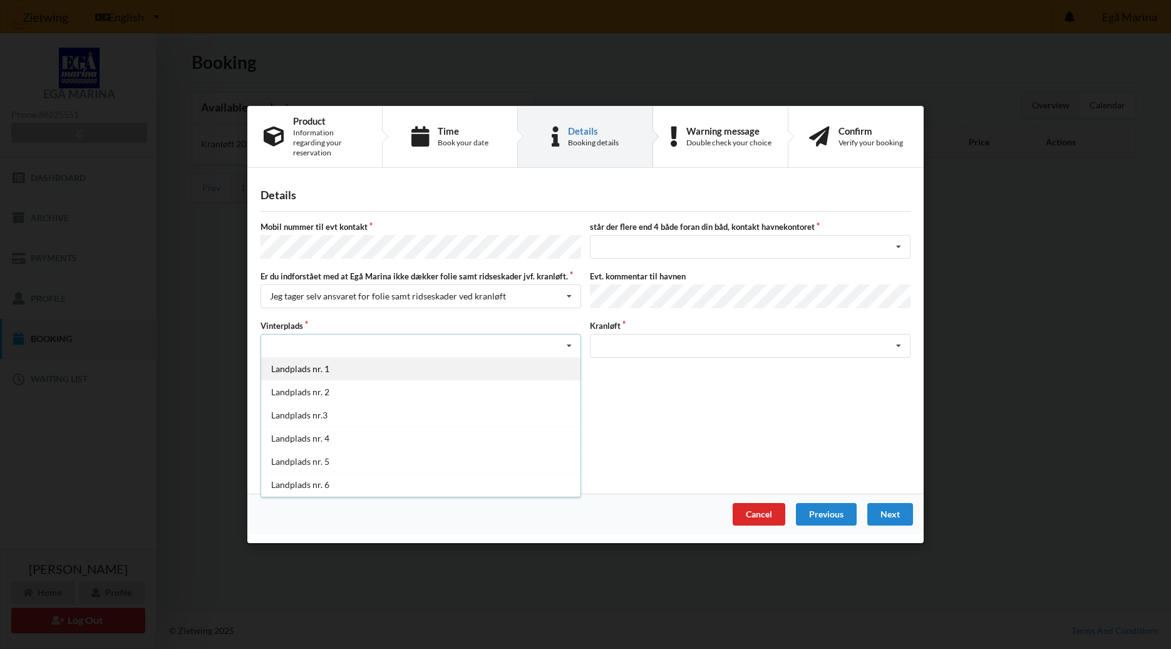
click at [401, 357] on div "Landplads nr. 1" at bounding box center [420, 368] width 319 height 23
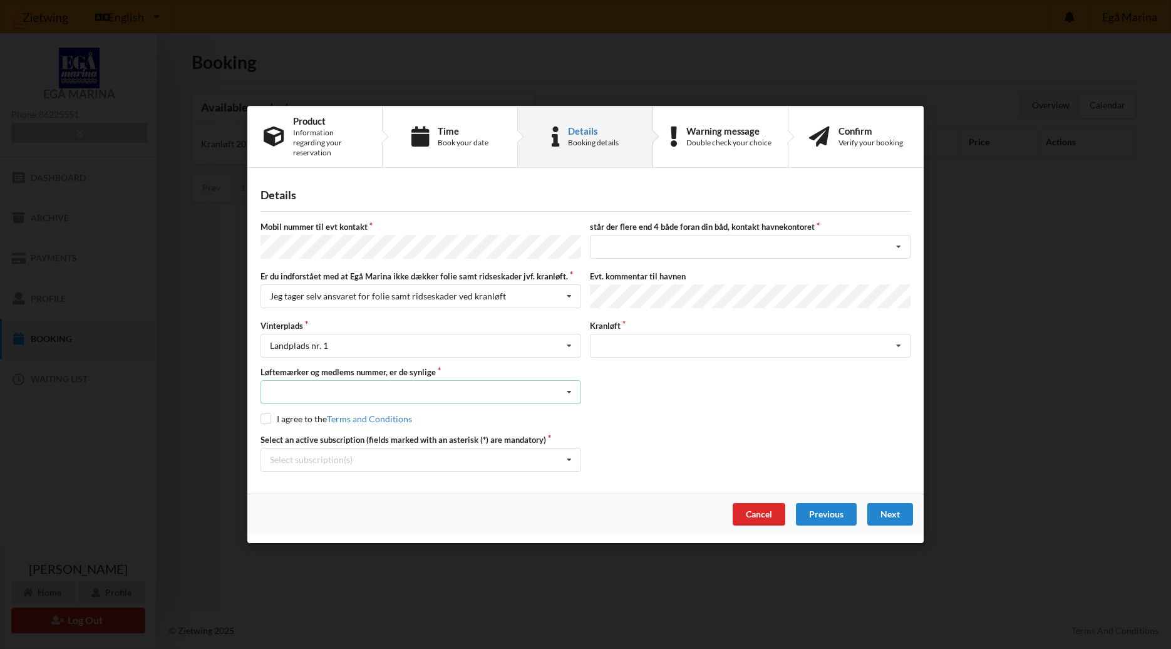
click at [352, 383] on div "Nej, jeg kontakter havnekontoret inden løftet Ja, mine mærker er synlige og int…" at bounding box center [420, 392] width 321 height 24
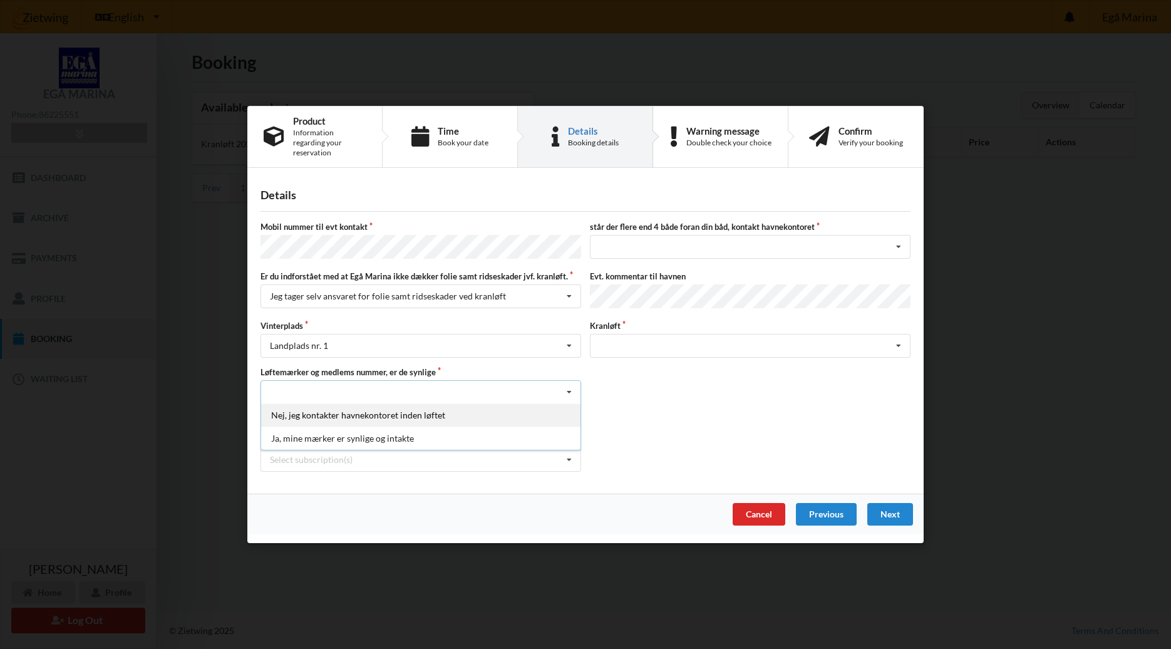
click at [349, 411] on div "Nej, jeg kontakter havnekontoret inden løftet" at bounding box center [420, 414] width 319 height 23
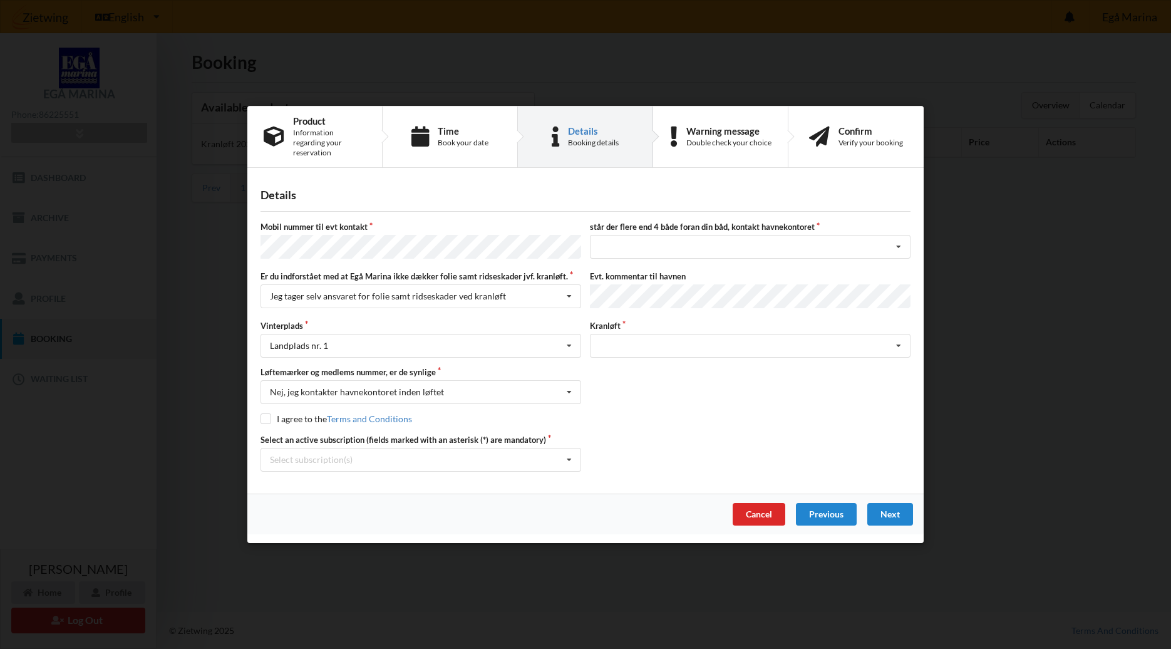
click at [316, 419] on div "Mobil nummer til evt kontakt står der flere end 4 både foran din båd, kontakt h…" at bounding box center [585, 346] width 650 height 250
click at [271, 416] on label "I agree to the Terms and Conditions" at bounding box center [336, 418] width 152 height 11
click at [267, 415] on input "checkbox" at bounding box center [265, 418] width 11 height 11
checkbox input "true"
drag, startPoint x: 299, startPoint y: 450, endPoint x: 316, endPoint y: 456, distance: 18.4
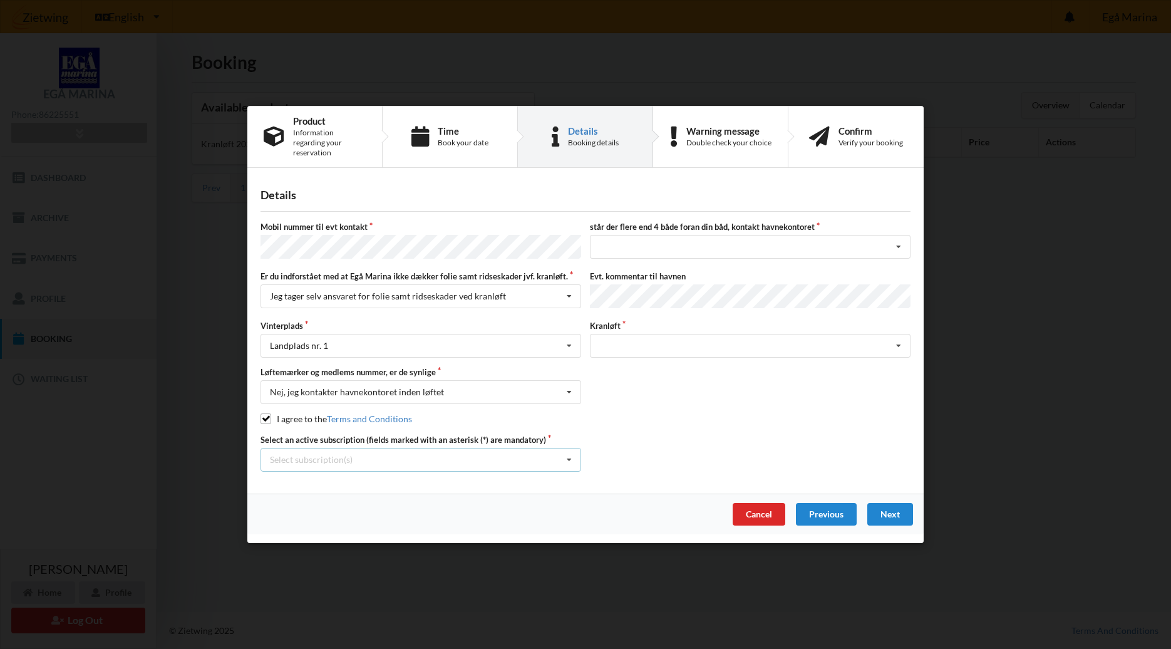
click at [299, 454] on div "Select subscription(s)" at bounding box center [311, 459] width 83 height 11
click at [317, 480] on div "* 12 tons stativ - 1 sæt støtteben" at bounding box center [420, 482] width 319 height 23
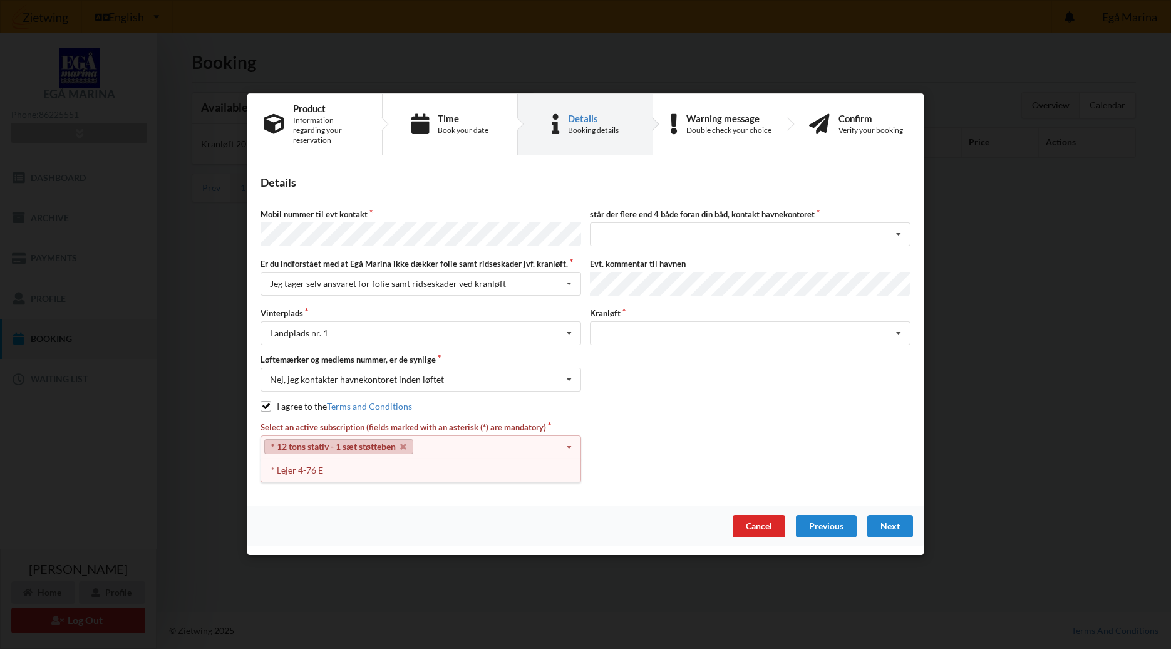
click at [473, 436] on div "* 12 tons stativ - 1 sæt støtteben Select subscription(s) * 12 tons stativ - 1 …" at bounding box center [420, 447] width 321 height 24
click at [403, 473] on div "* Lejer 4-76 E" at bounding box center [420, 469] width 319 height 23
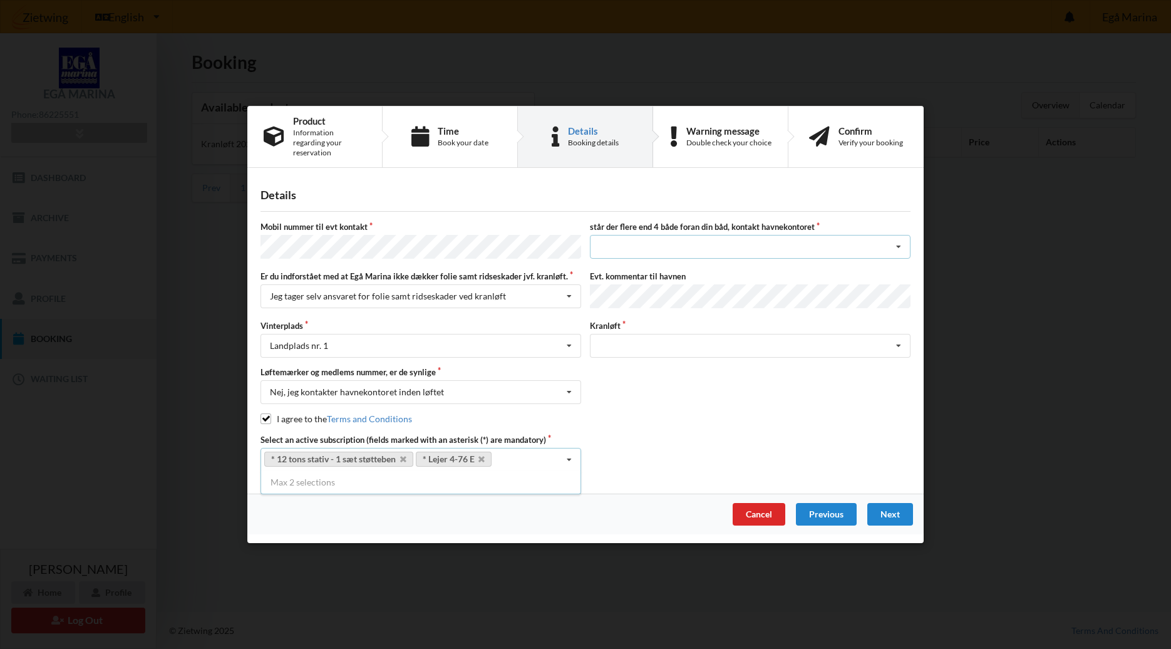
click at [641, 246] on div "nej ja" at bounding box center [750, 247] width 321 height 24
click at [627, 270] on div "nej" at bounding box center [749, 269] width 319 height 23
click at [701, 339] on div "Søsætning" at bounding box center [750, 346] width 321 height 24
click at [699, 357] on div "Søsætning" at bounding box center [749, 368] width 319 height 23
click at [890, 503] on div "Next" at bounding box center [890, 514] width 46 height 23
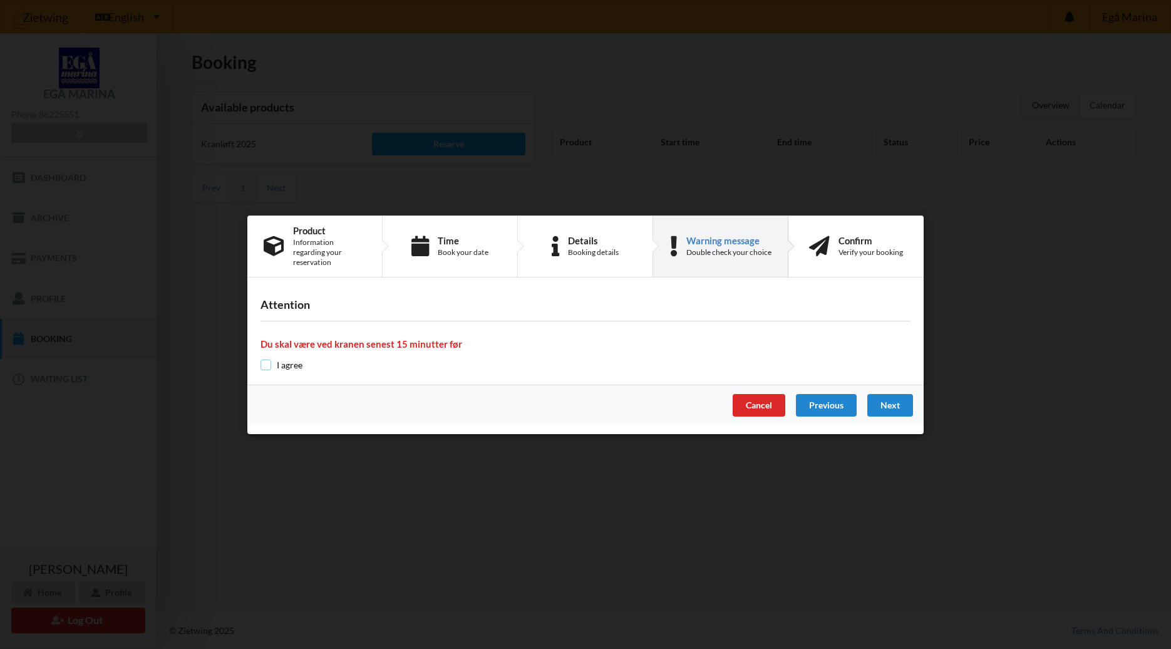
drag, startPoint x: 265, startPoint y: 361, endPoint x: 294, endPoint y: 359, distance: 29.5
click at [265, 361] on input "checkbox" at bounding box center [265, 364] width 11 height 11
checkbox input "true"
click at [888, 400] on div "Next" at bounding box center [890, 405] width 46 height 23
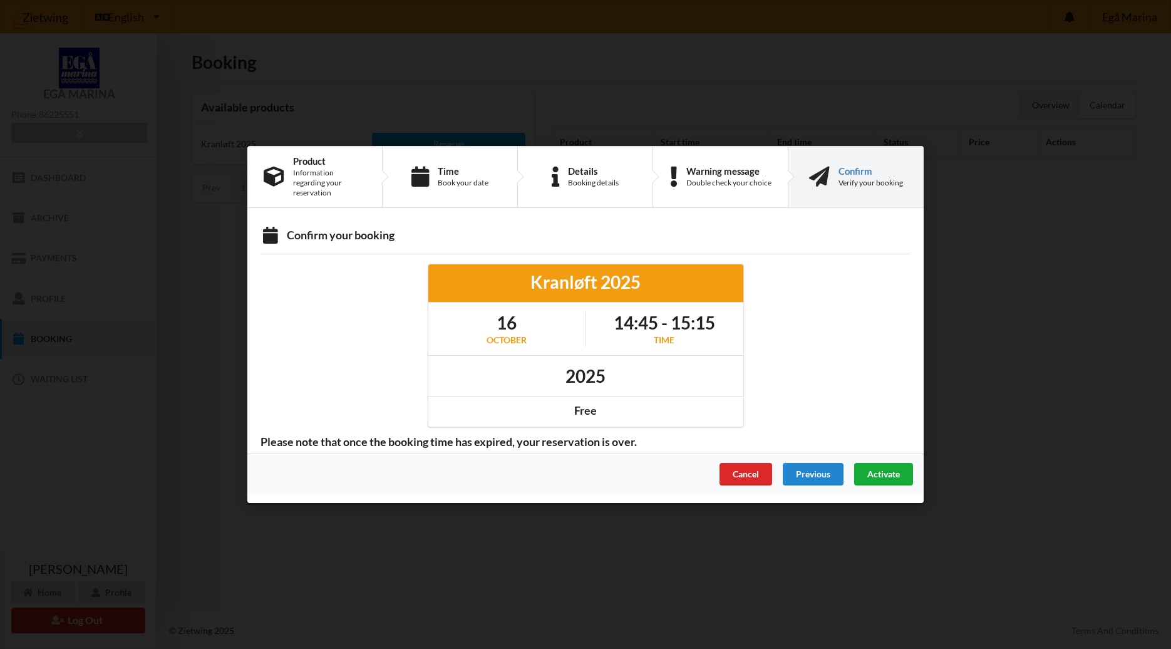
click at [895, 471] on span "Activate" at bounding box center [883, 473] width 33 height 11
